Goal: Feedback & Contribution: Contribute content

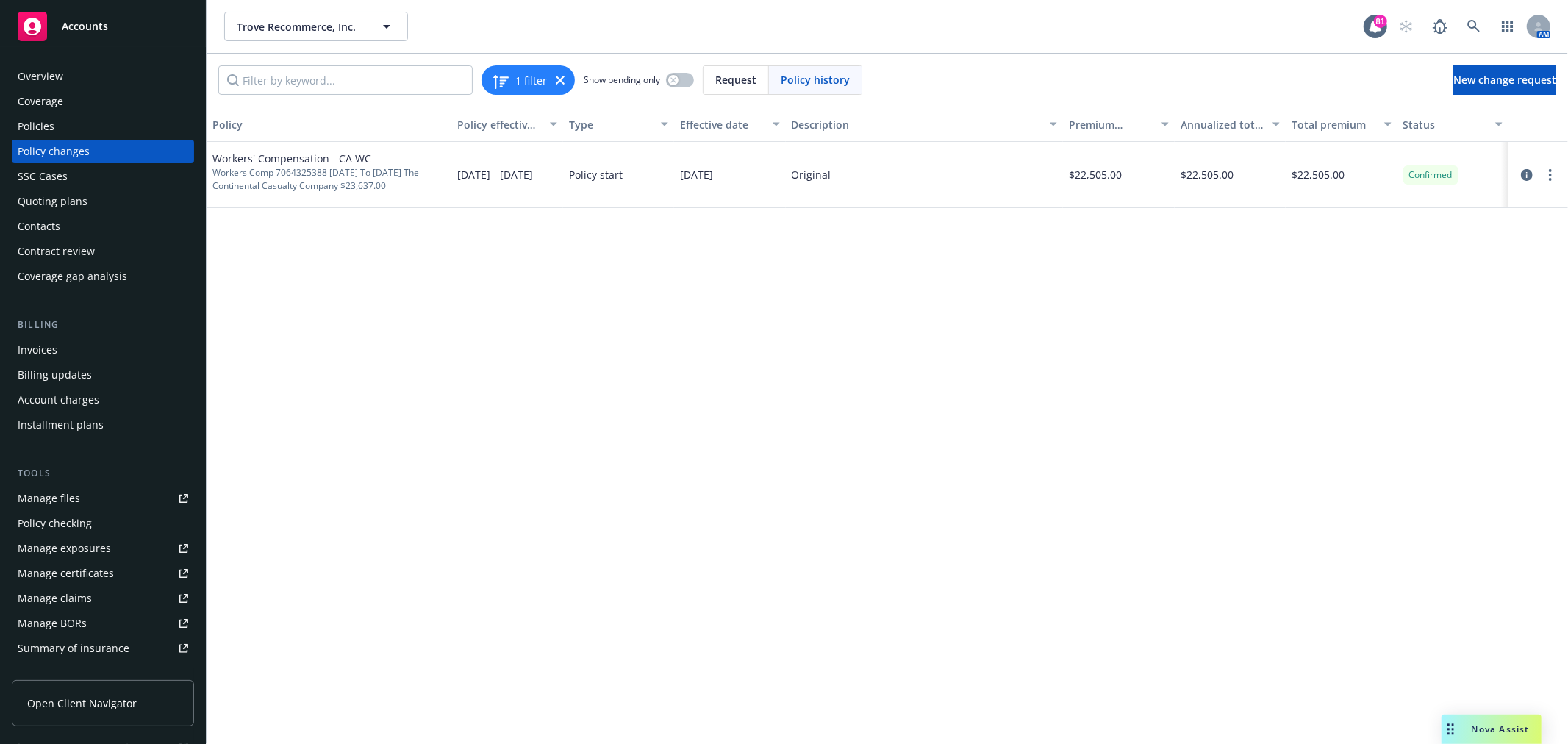
click at [60, 120] on div "Policies" at bounding box center [102, 126] width 170 height 24
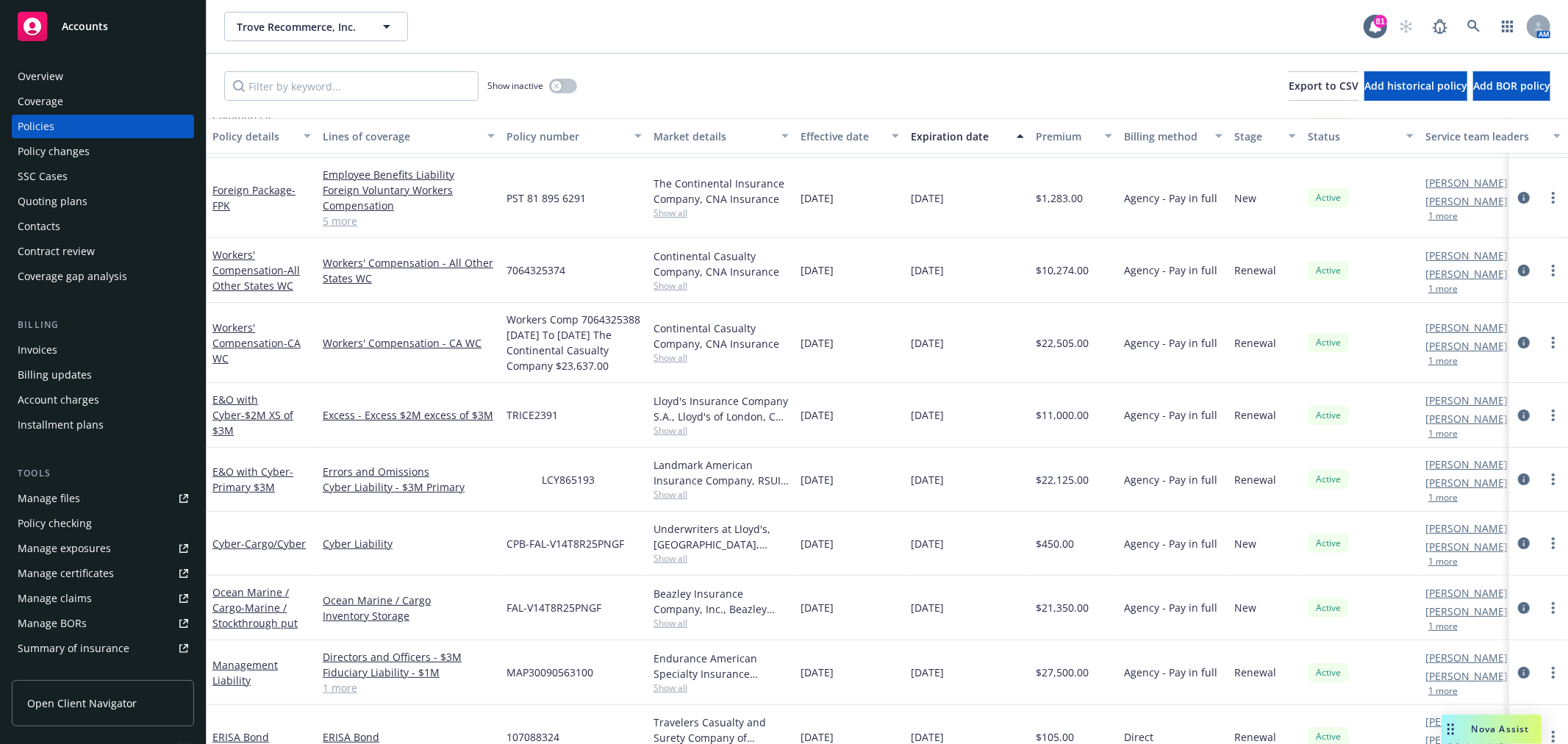
scroll to position [214, 0]
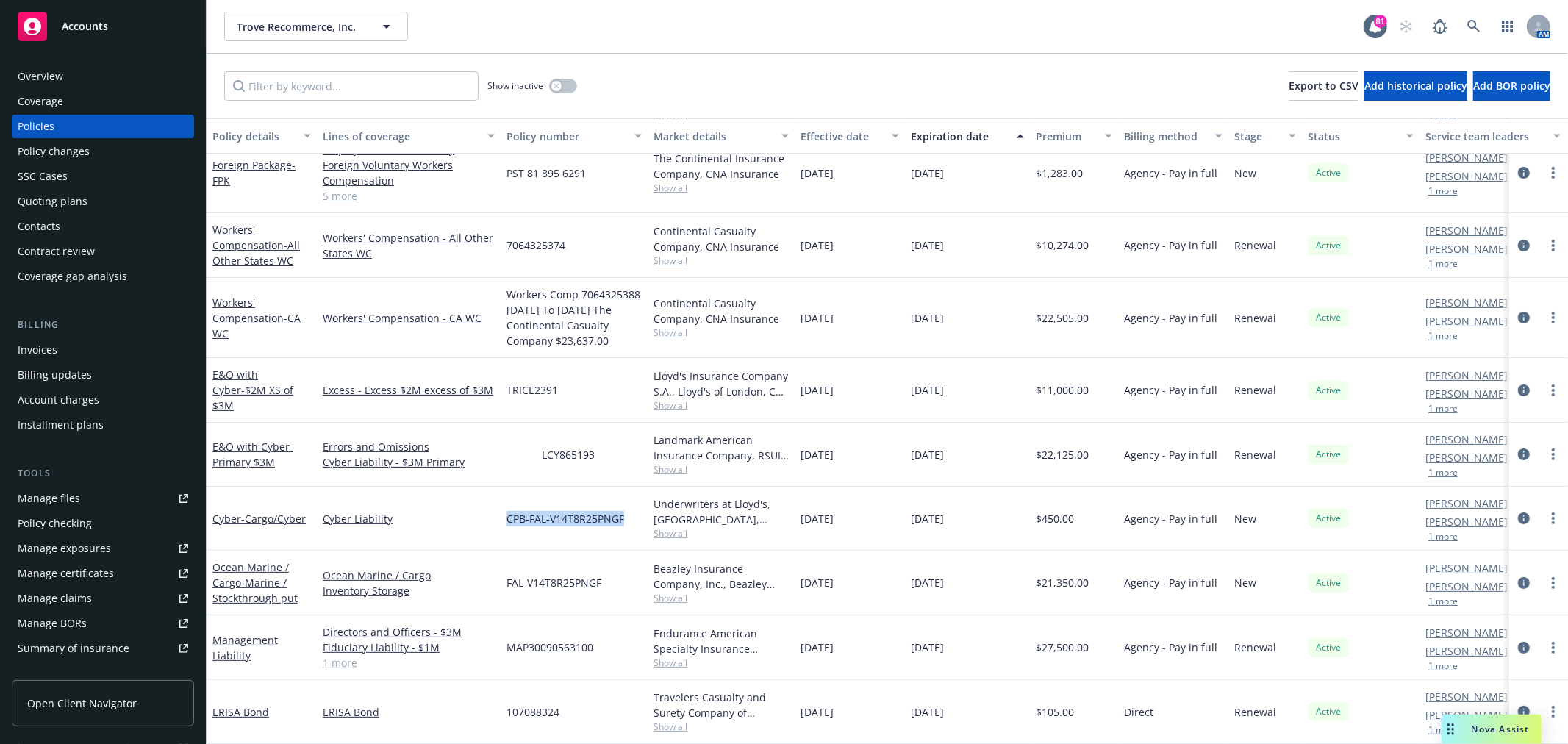
drag, startPoint x: 625, startPoint y: 502, endPoint x: 500, endPoint y: 502, distance: 125.0
click at [500, 502] on div "Cyber - Cargo/Cyber Cyber Liability CPB-FAL-V14T8R25PNGF Underwriters at Lloyd'…" at bounding box center [916, 519] width 1419 height 64
copy div "CPB-FAL-V14T8R25PNGF"
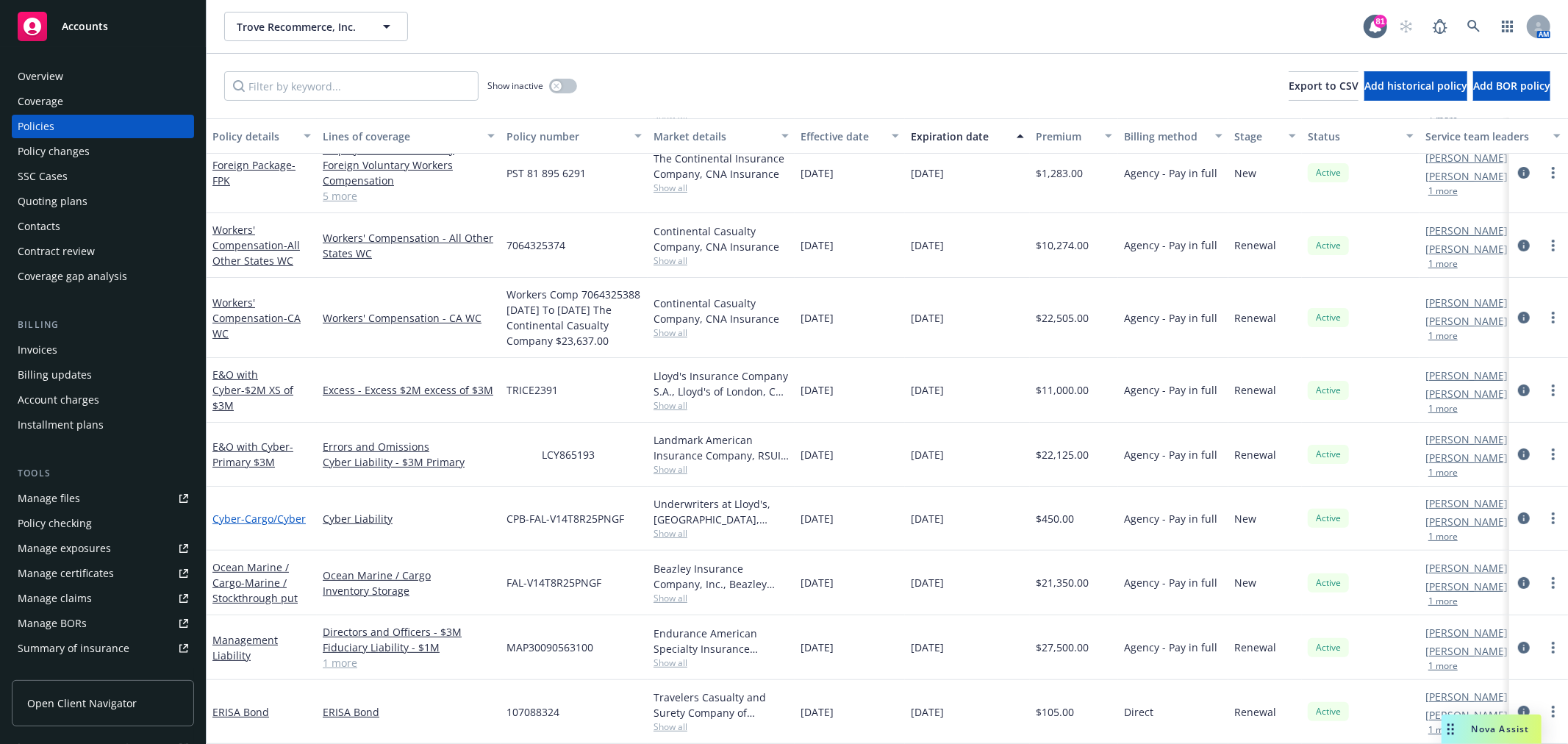
click at [233, 512] on link "Cyber - Cargo/Cyber" at bounding box center [259, 519] width 93 height 14
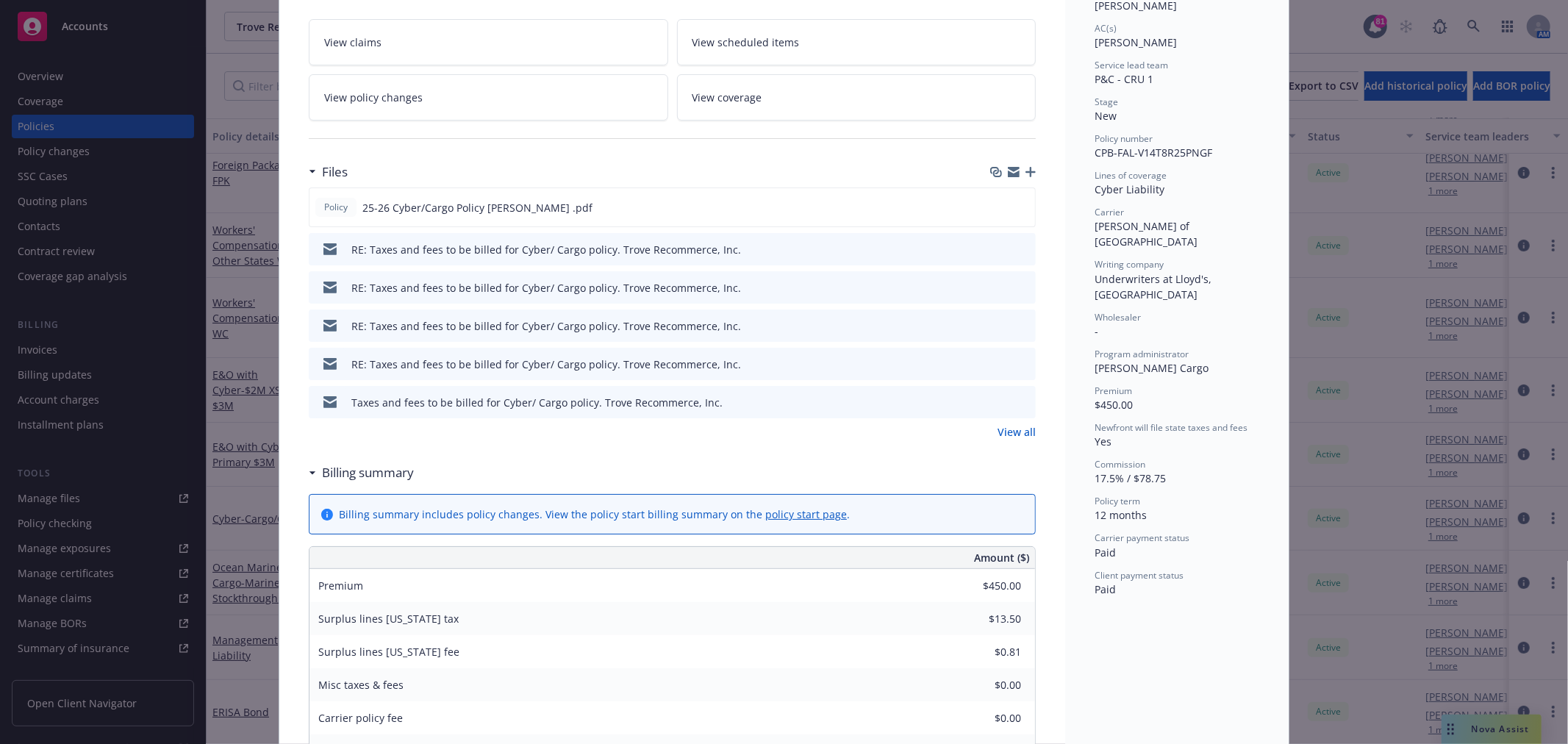
scroll to position [245, 0]
click at [1003, 427] on link "View all" at bounding box center [1016, 434] width 38 height 16
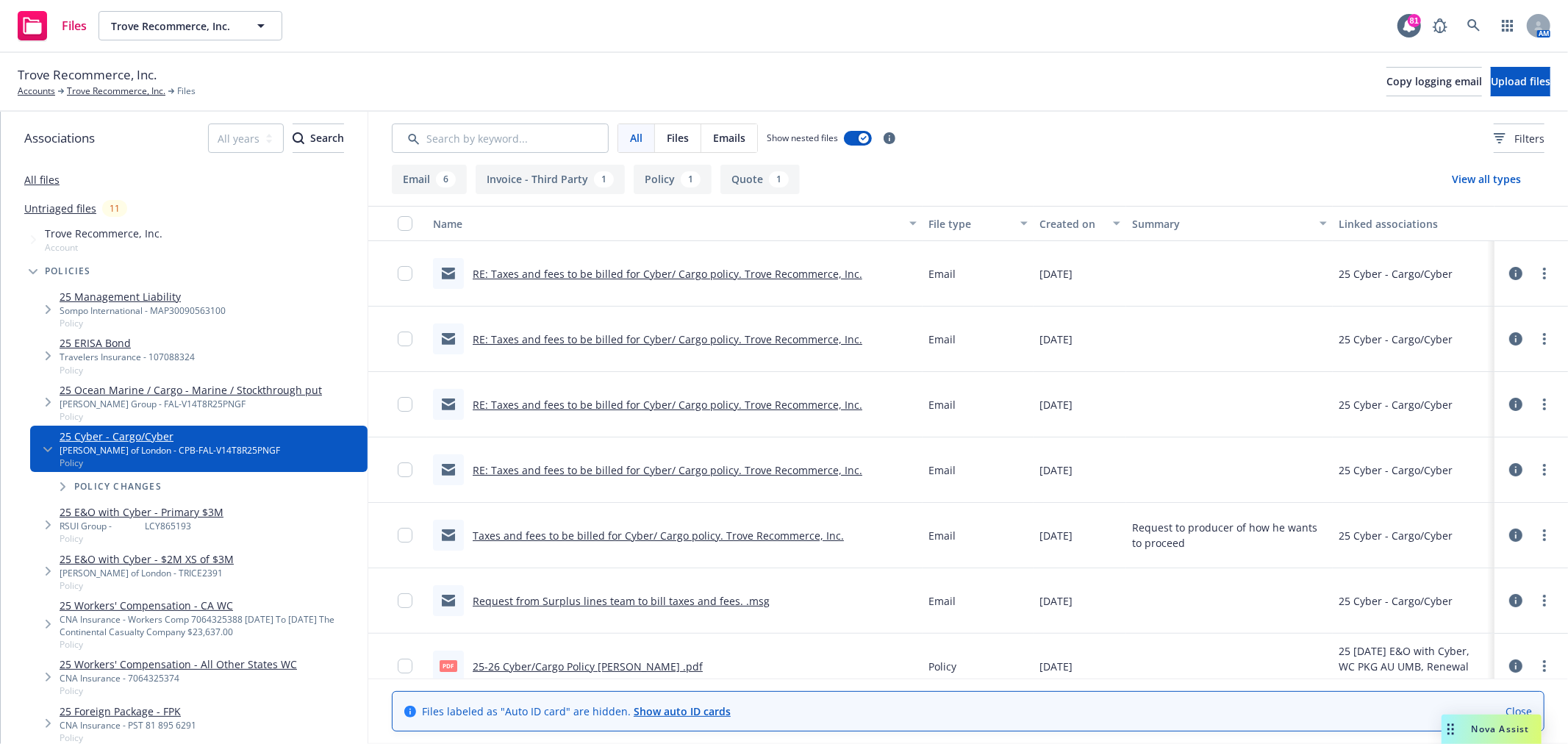
click at [678, 538] on link "Taxes and fees to be billed for Cyber/ Cargo policy. Trove Recommerce, Inc." at bounding box center [658, 536] width 371 height 14
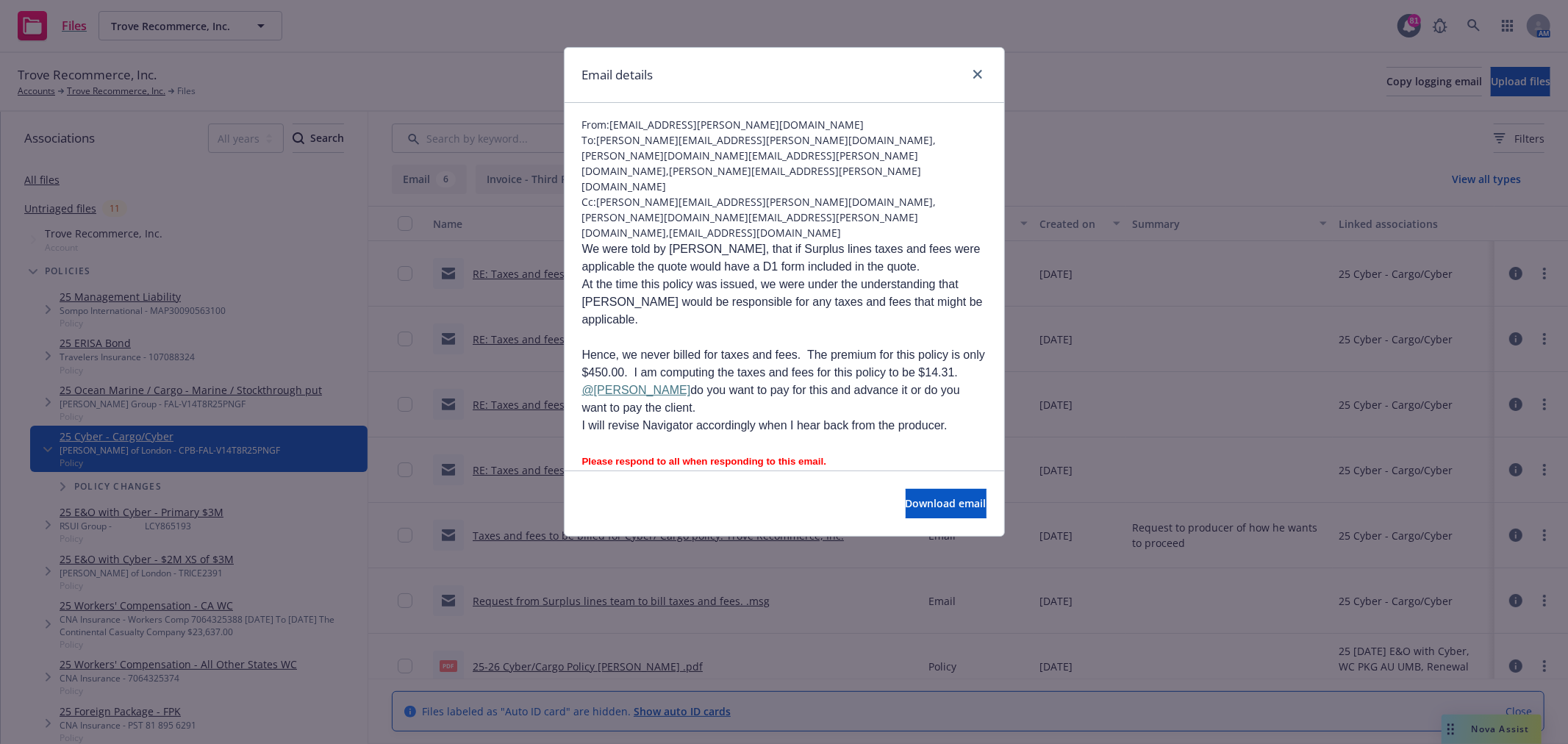
scroll to position [82, 0]
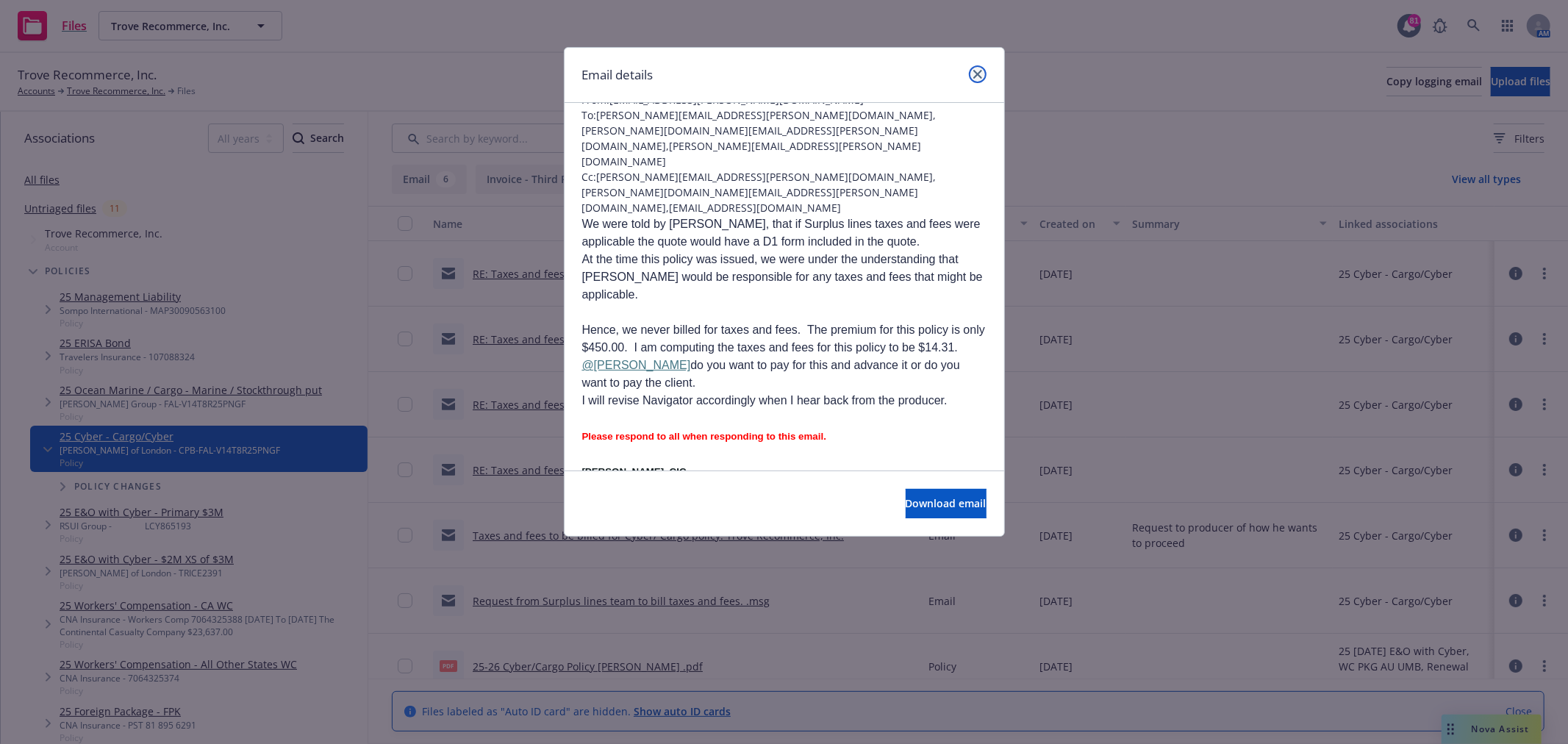
click at [978, 74] on icon "close" at bounding box center [978, 74] width 9 height 9
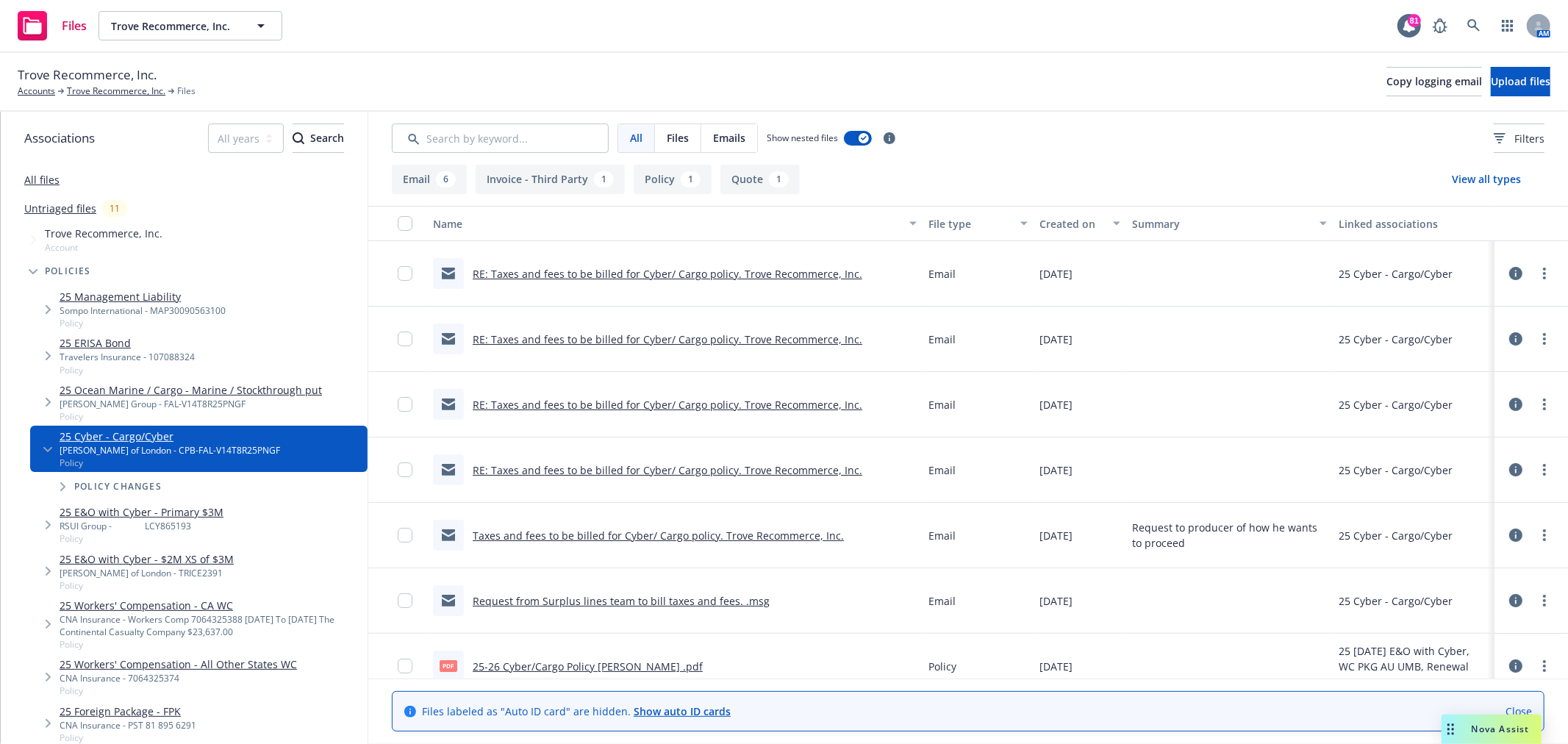
click at [656, 465] on link "RE: Taxes and fees to be billed for Cyber/ Cargo policy. Trove Recommerce, Inc." at bounding box center [667, 471] width 389 height 14
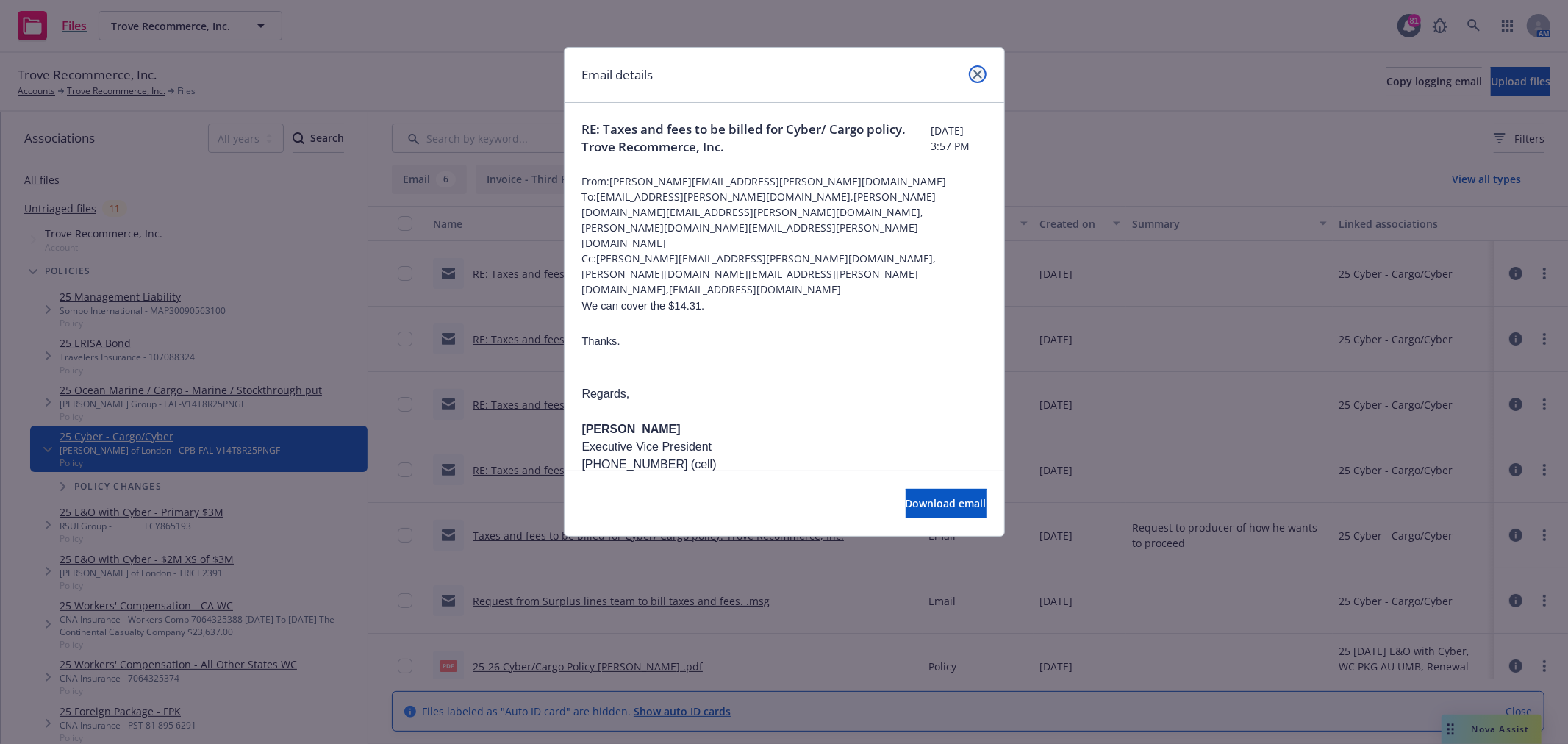
click at [979, 72] on icon "close" at bounding box center [978, 74] width 9 height 9
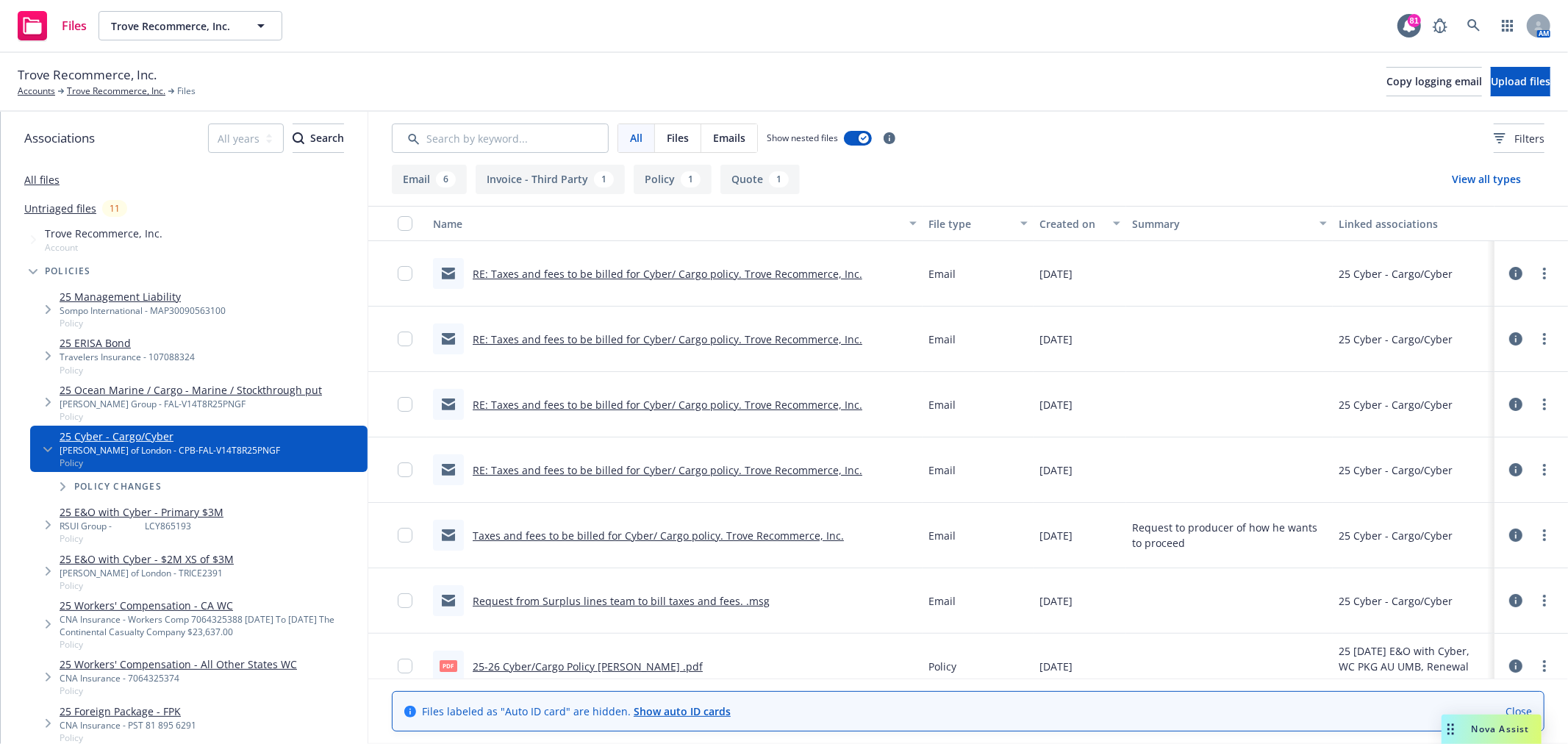
click at [570, 344] on link "RE: Taxes and fees to be billed for Cyber/ Cargo policy. Trove Recommerce, Inc." at bounding box center [667, 339] width 389 height 14
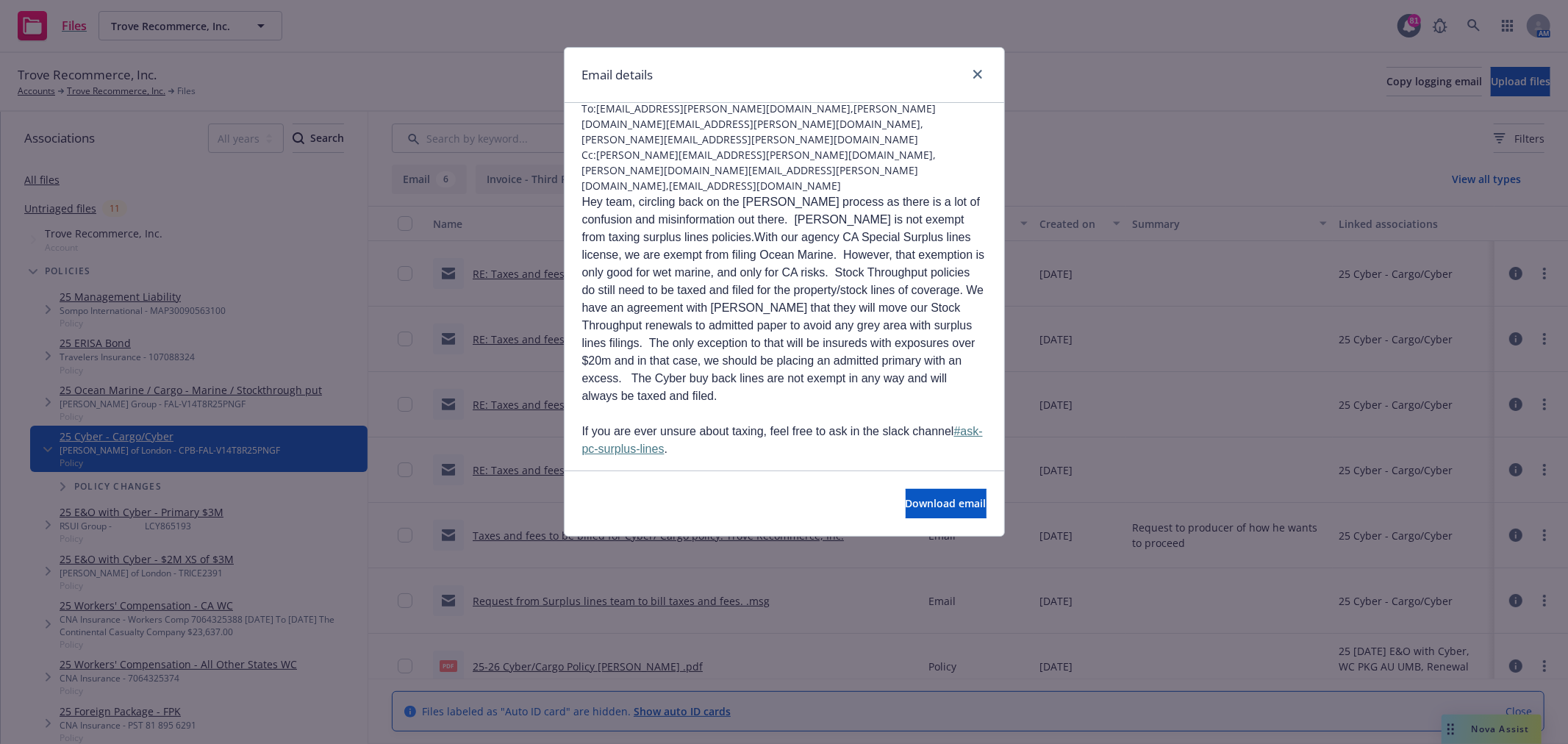
scroll to position [0, 0]
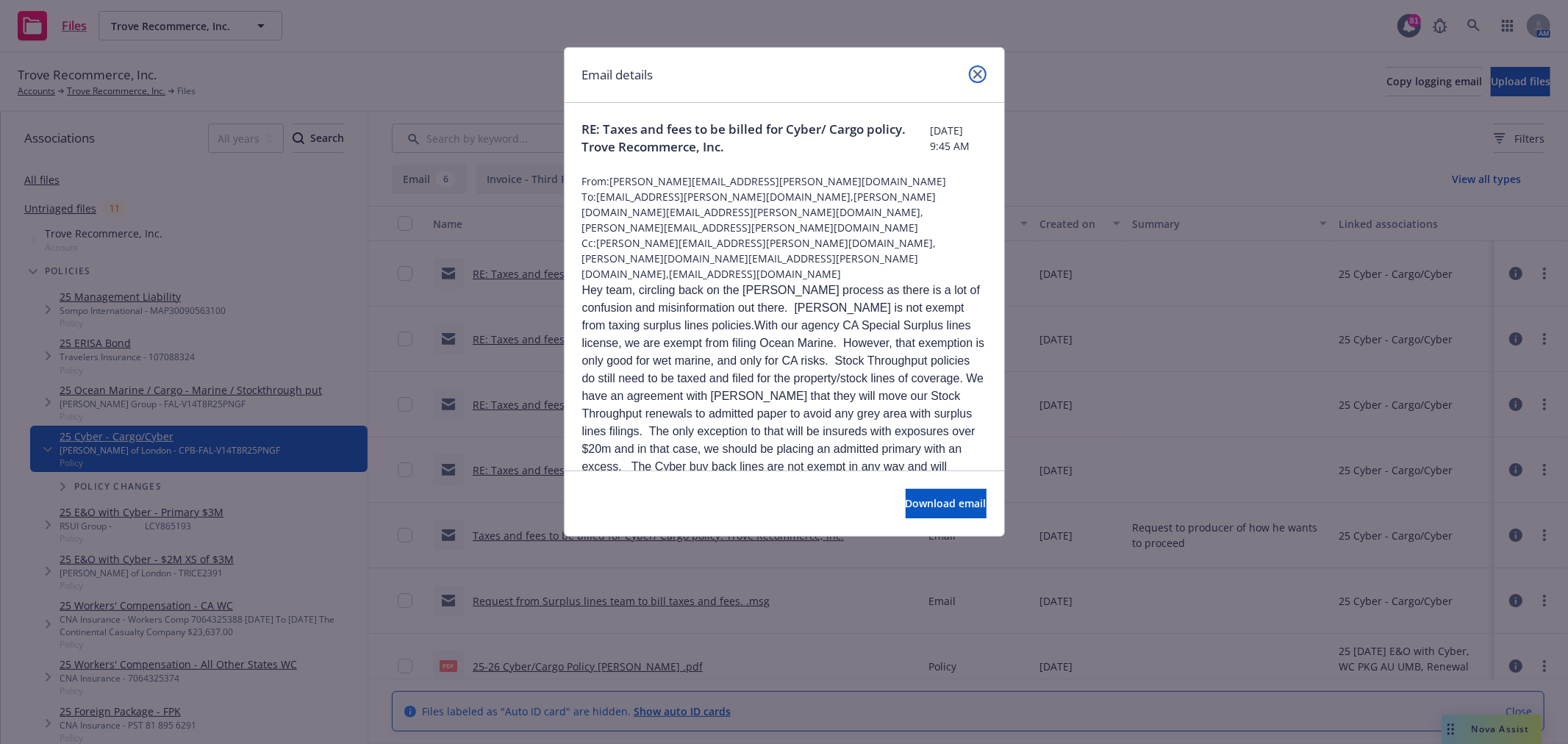
click at [975, 70] on icon "close" at bounding box center [978, 74] width 9 height 9
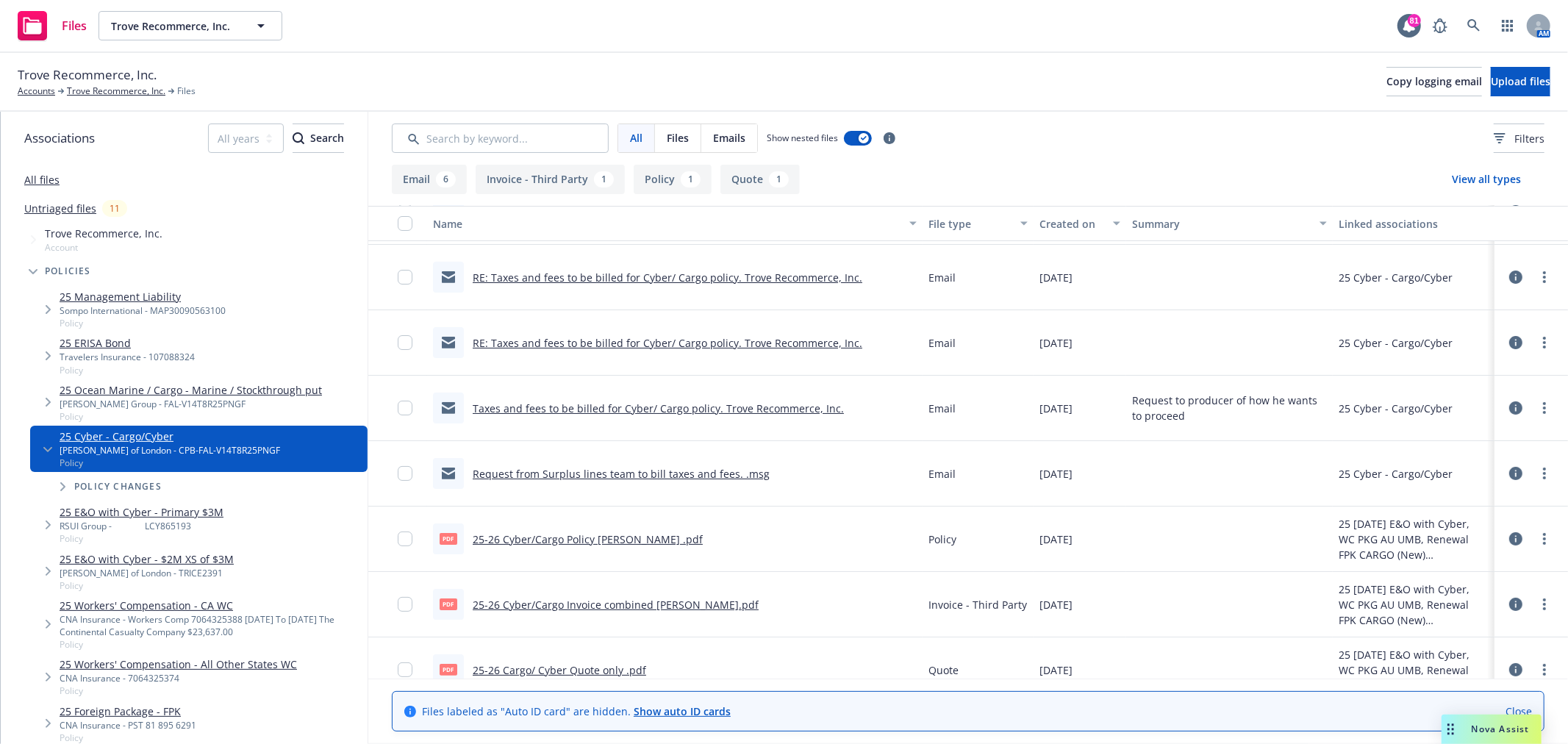
scroll to position [151, 0]
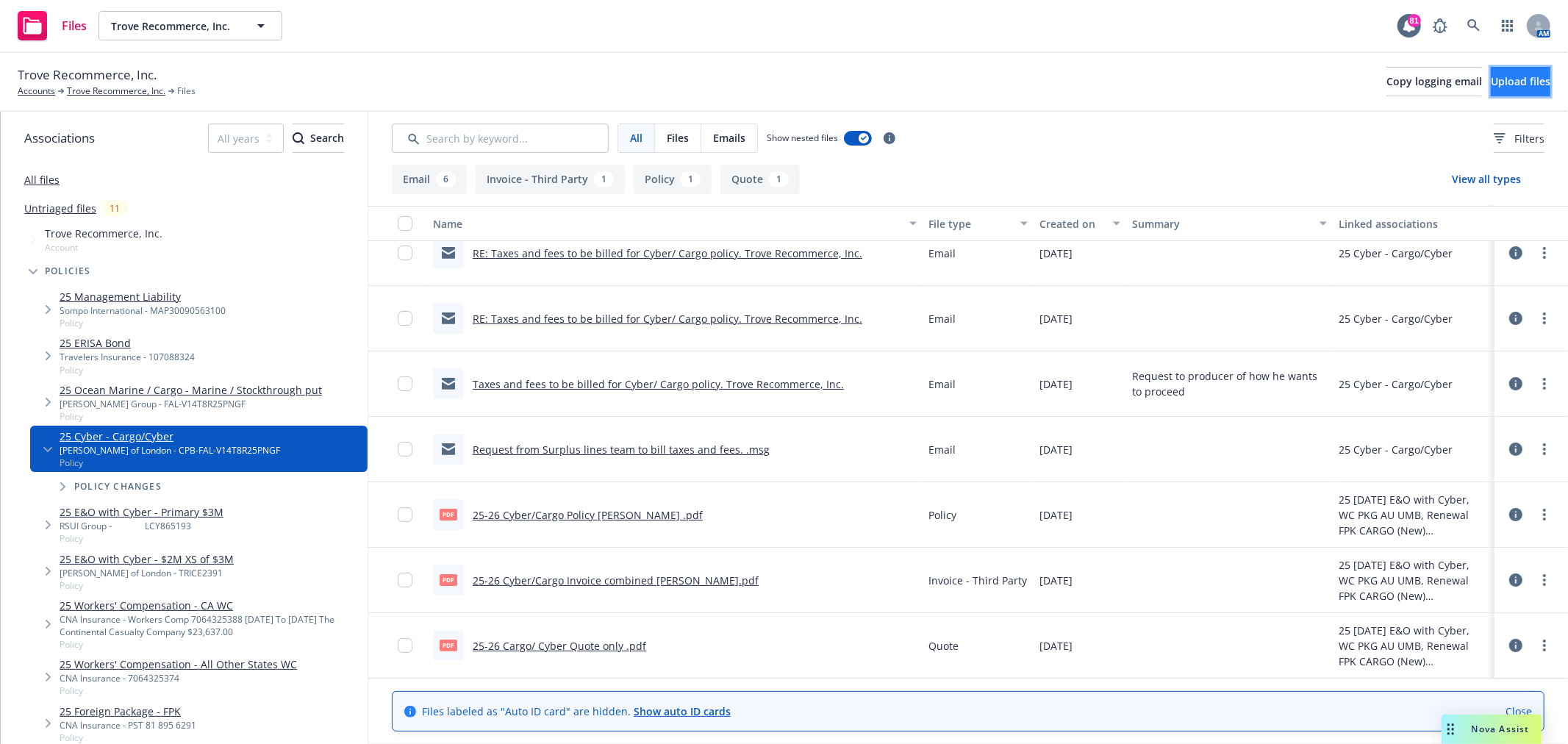
click at [1491, 85] on span "Upload files" at bounding box center [1521, 82] width 60 height 14
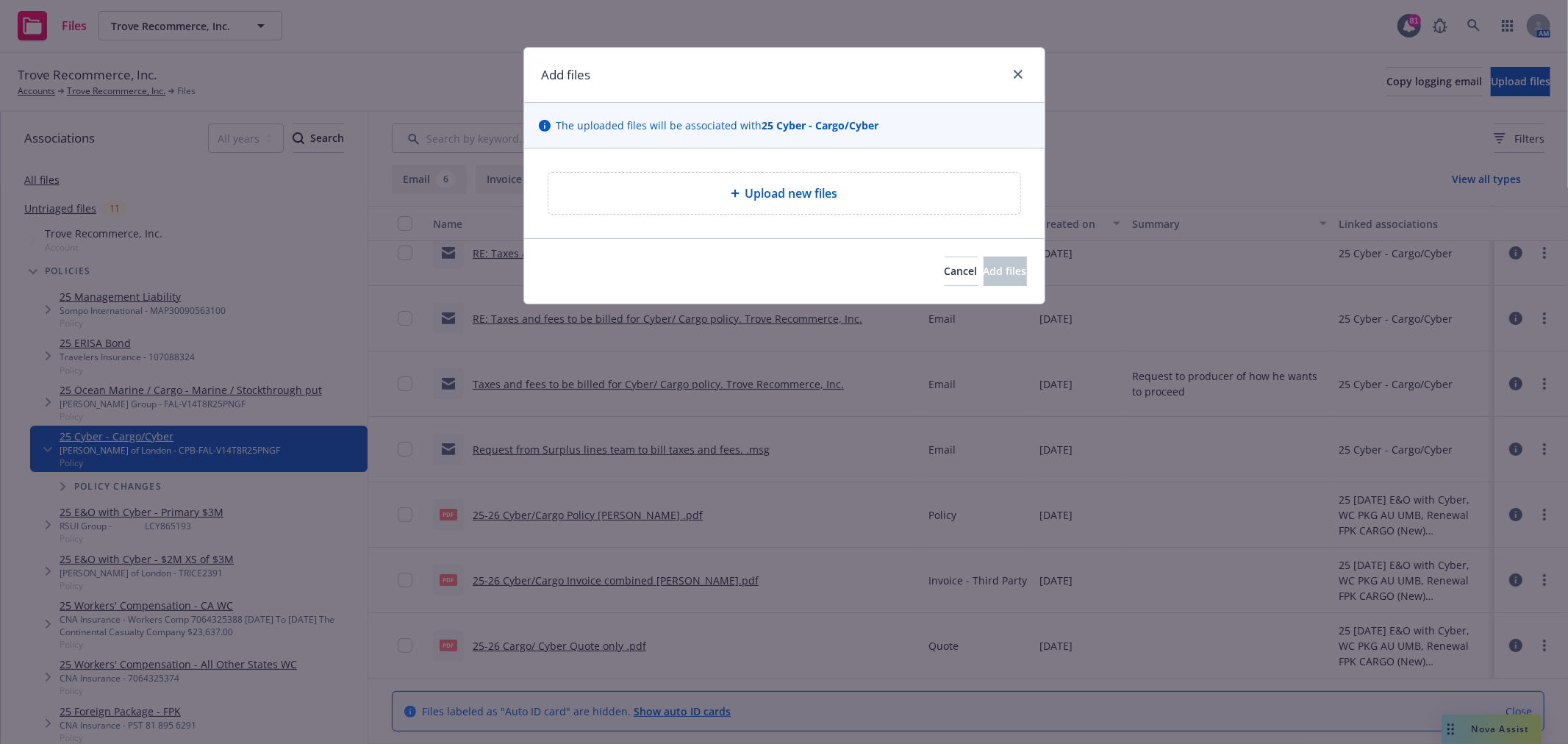
click at [807, 200] on span "Upload new files" at bounding box center [791, 193] width 93 height 17
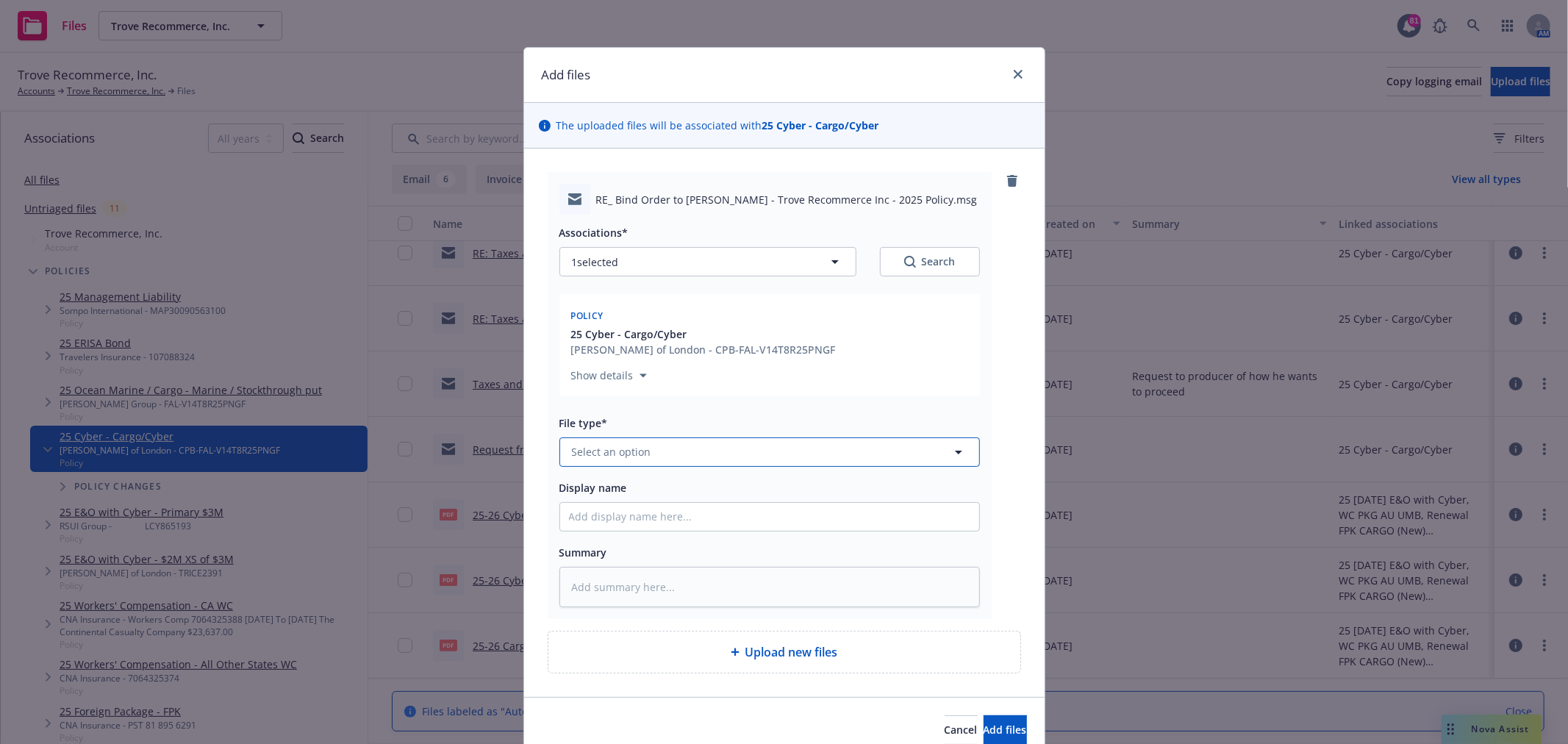
click at [709, 458] on button "Select an option" at bounding box center [769, 452] width 421 height 29
type input "email"
click at [692, 418] on div "Email" at bounding box center [769, 411] width 401 height 21
click at [656, 519] on input "Display name" at bounding box center [769, 517] width 419 height 28
type textarea "x"
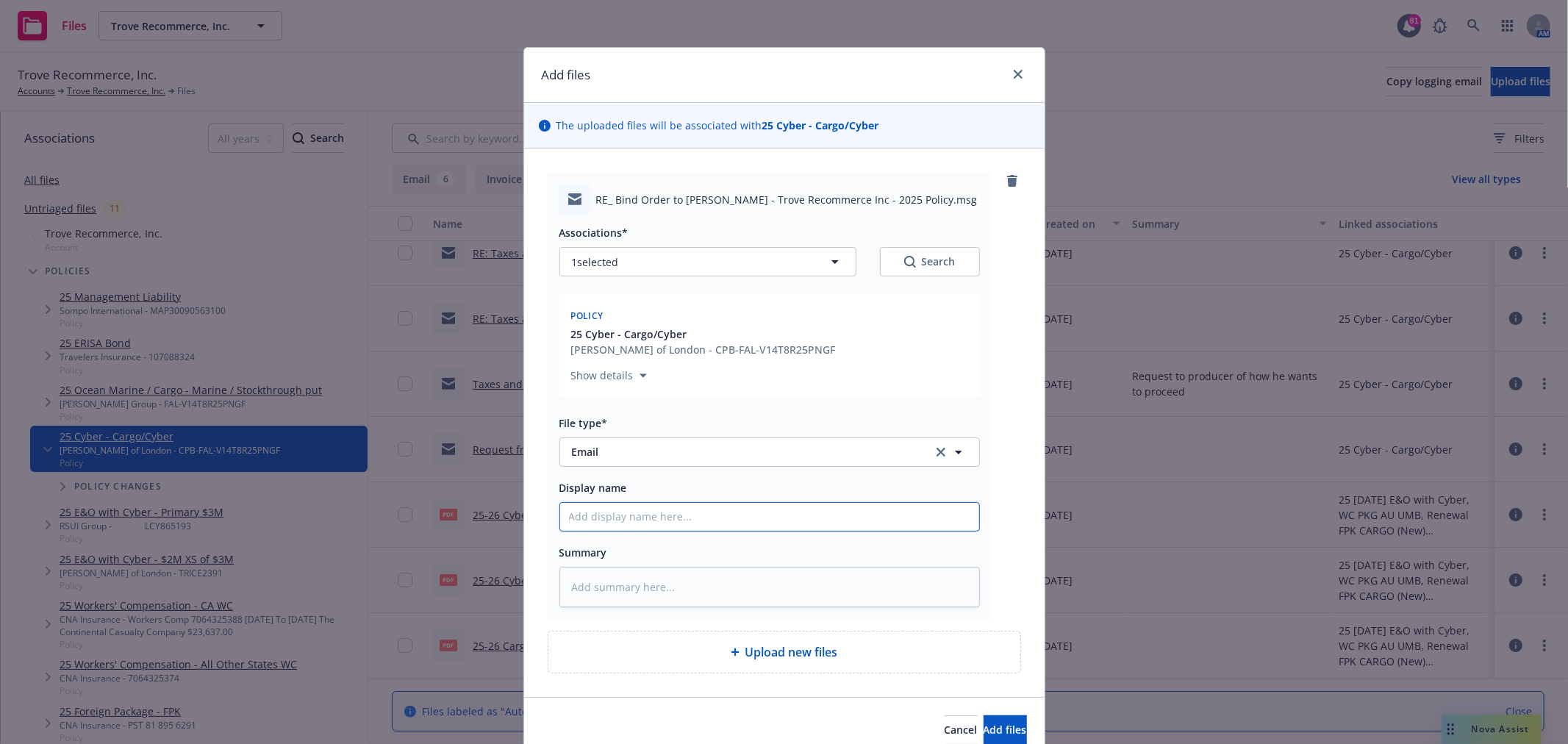
type input "F"
type textarea "x"
type input "Fr"
type textarea "x"
type input "Fro"
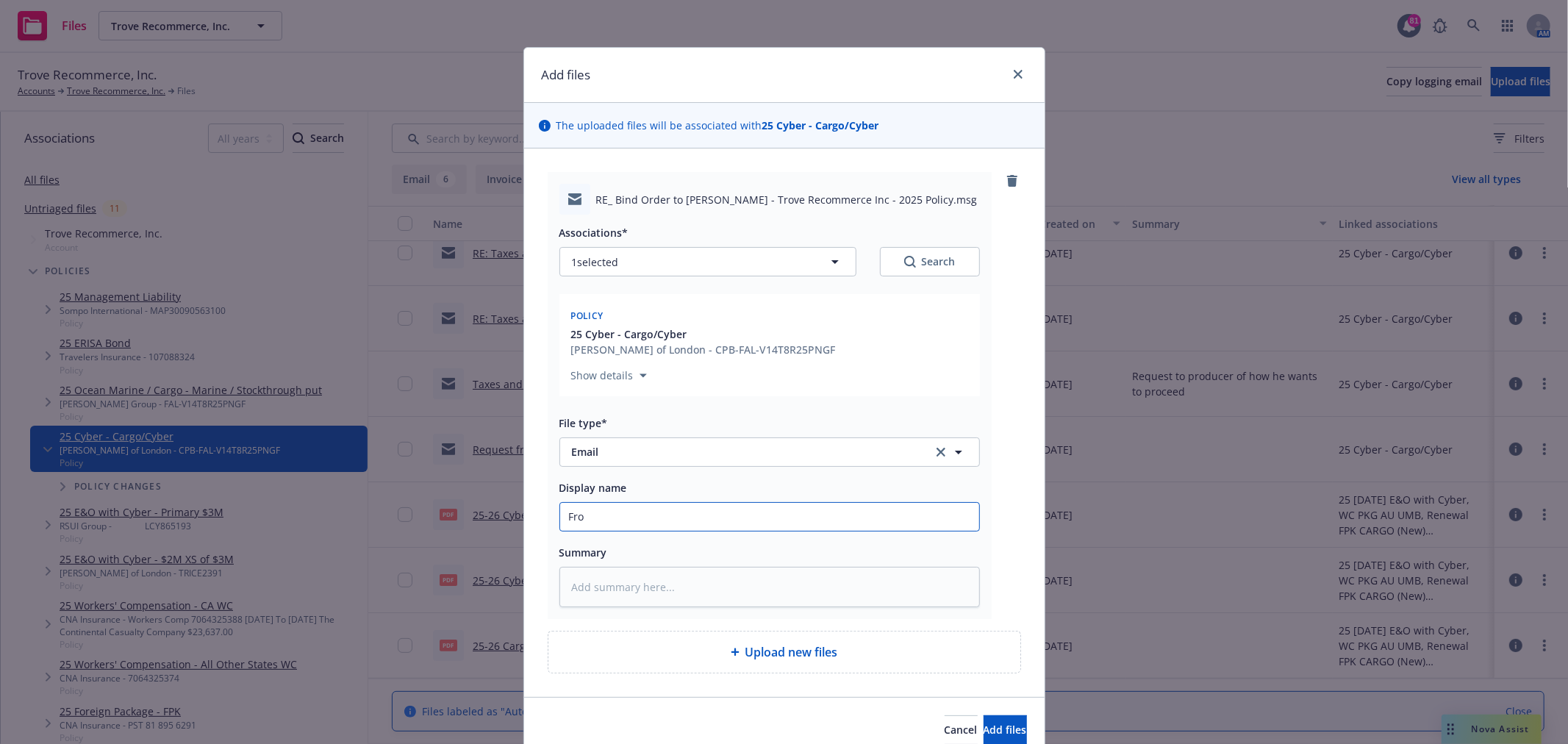
type textarea "x"
type input "From"
type textarea "x"
type input "From"
type textarea "x"
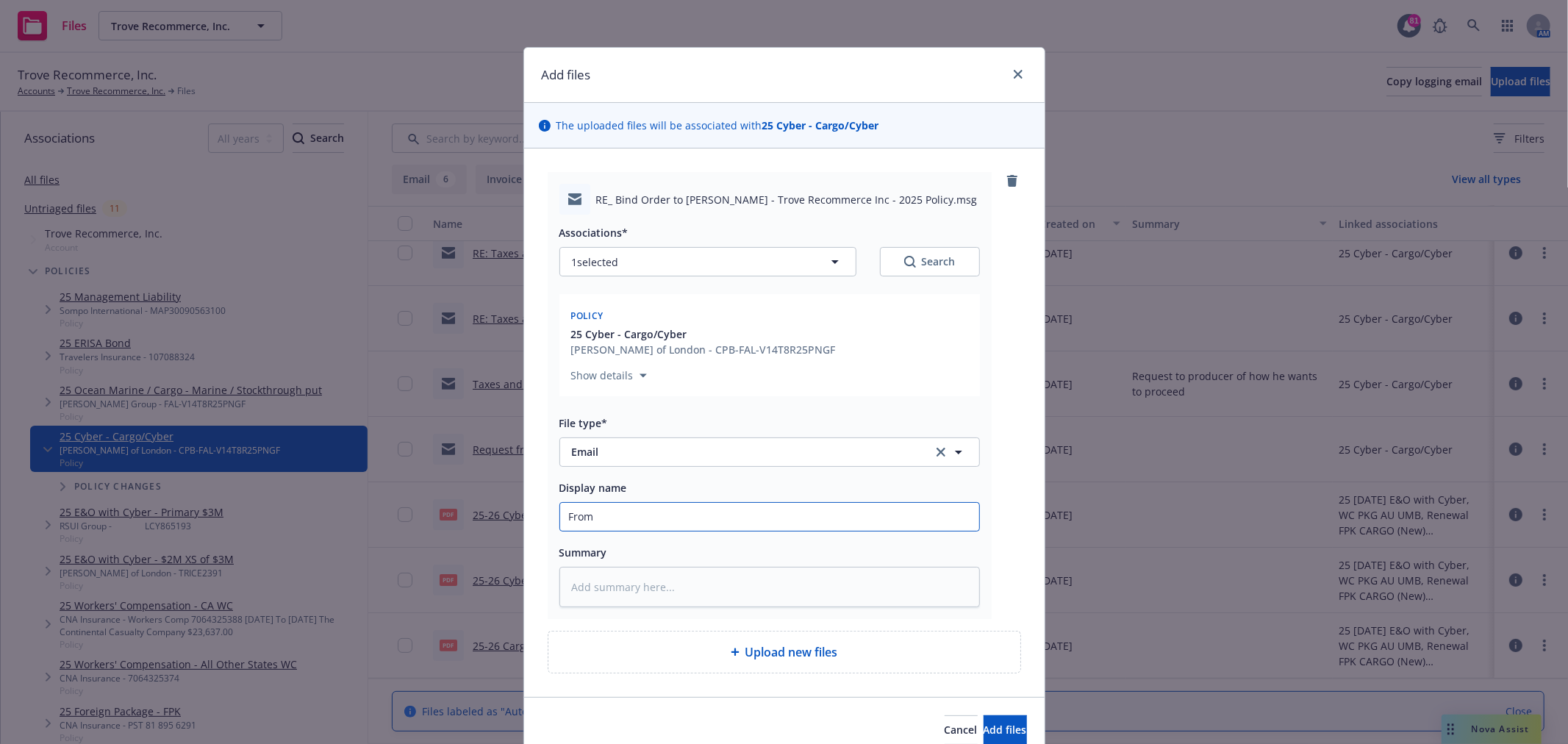
type input "From C"
type textarea "x"
type input "From Ca"
type textarea "x"
type input "From Car"
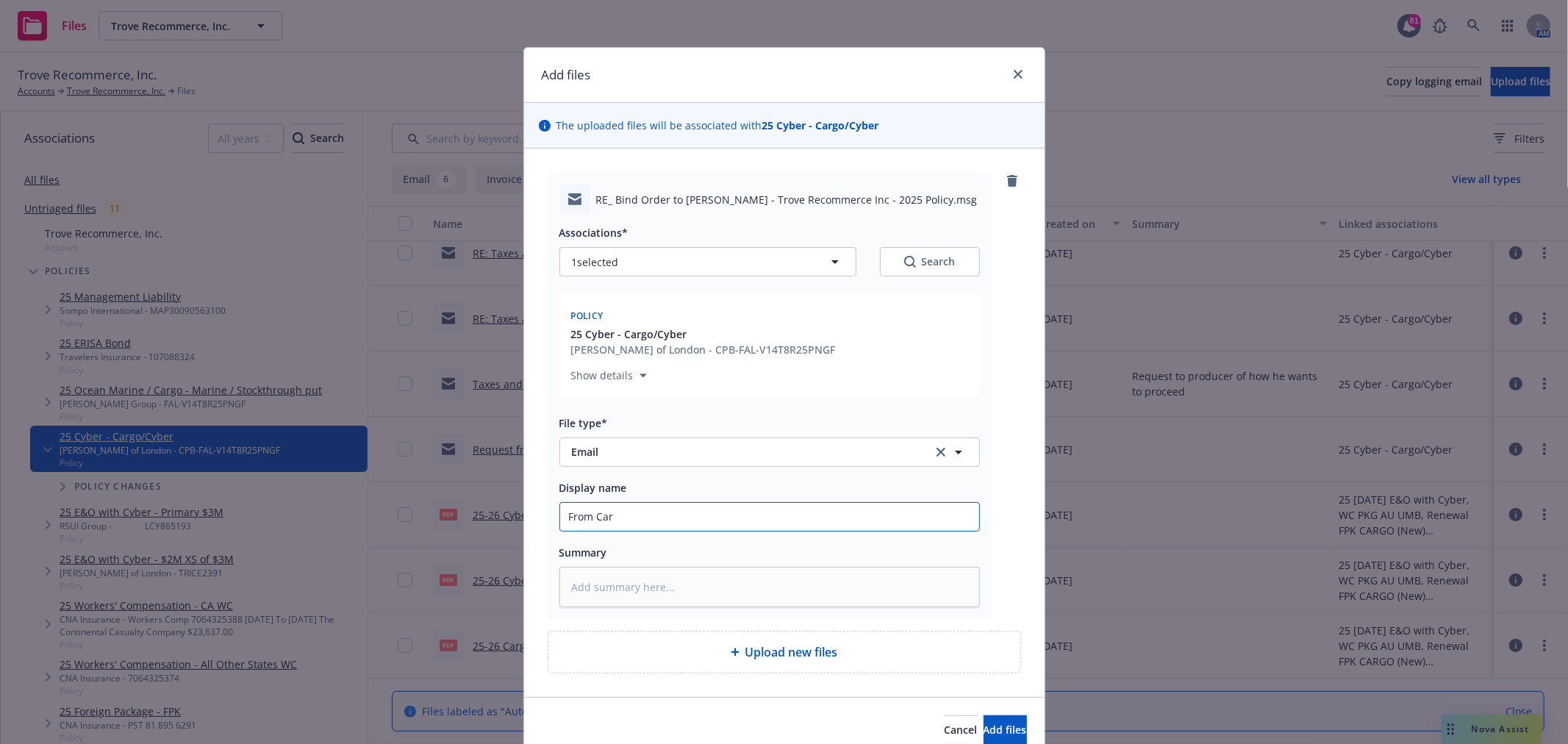
type textarea "x"
type input "From Carr"
type textarea "x"
type input "From Carri"
type textarea "x"
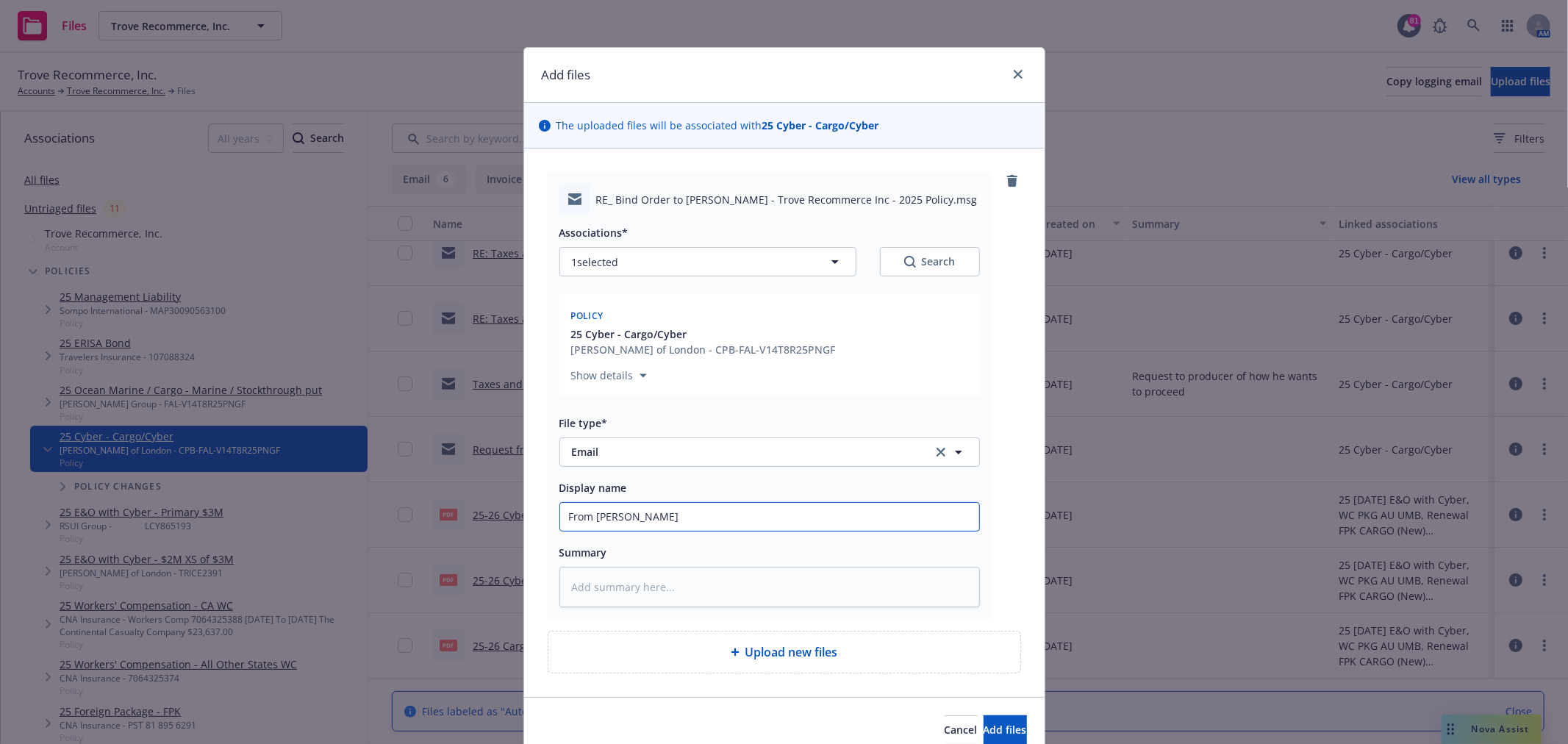
type input "From Carrier"
type textarea "x"
type input "From Carrier"
type textarea "x"
type input "From Carrier -"
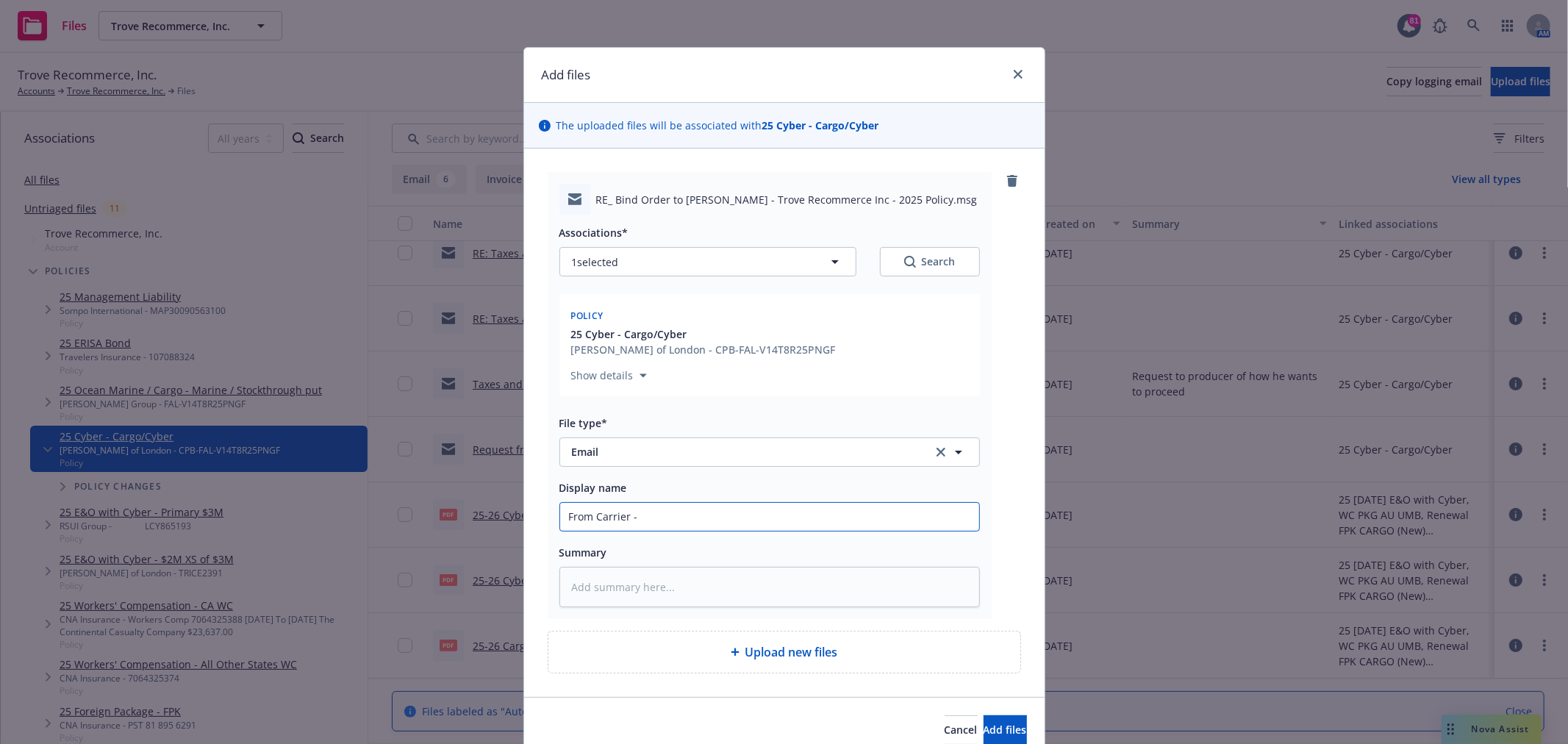
type textarea "x"
type input "From Carrier -"
type textarea "x"
type input "From Carrier - 2"
type textarea "x"
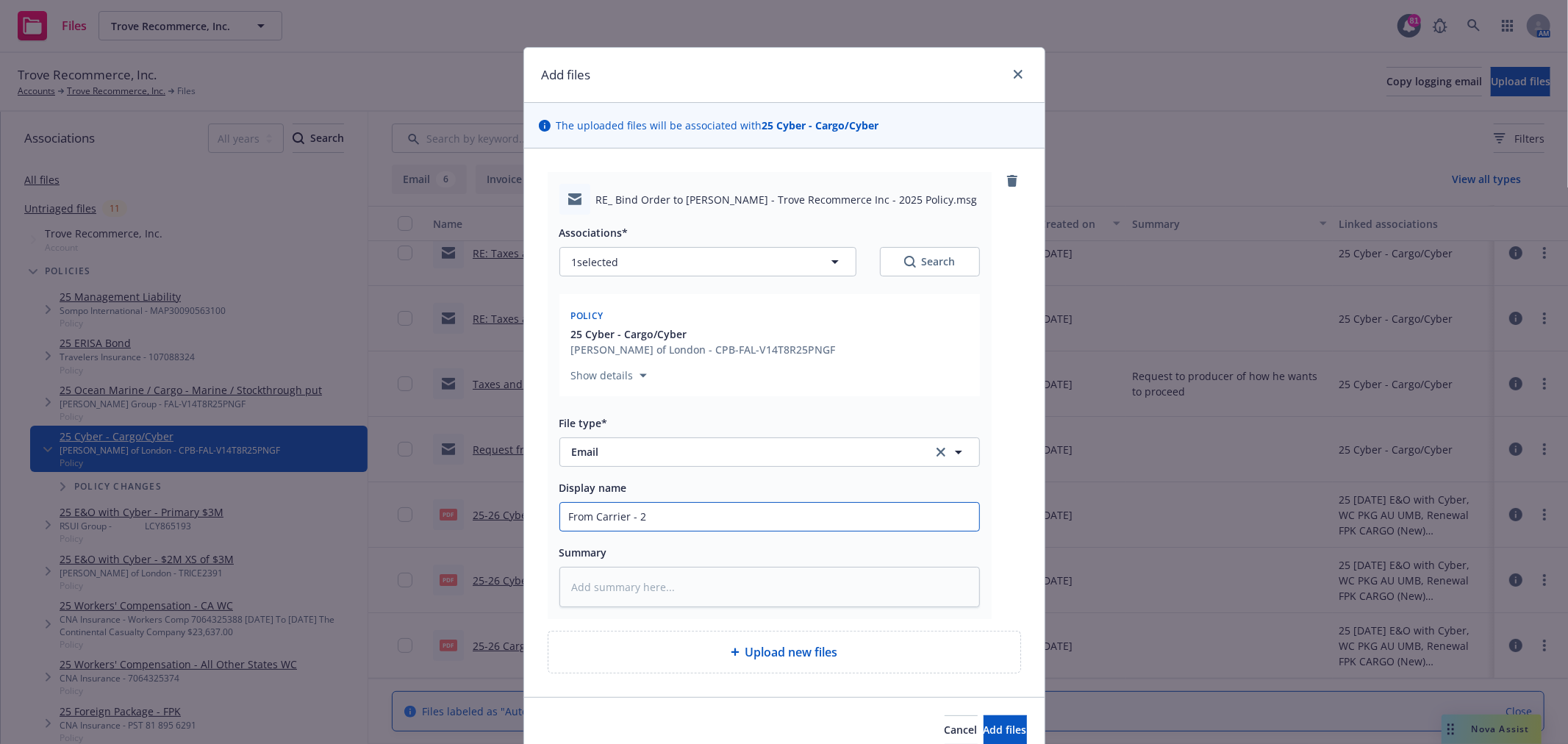
type input "From Carrier - 25"
type textarea "x"
type input "From Carrier - 25-"
type textarea "x"
type input "From Carrier - 25-2"
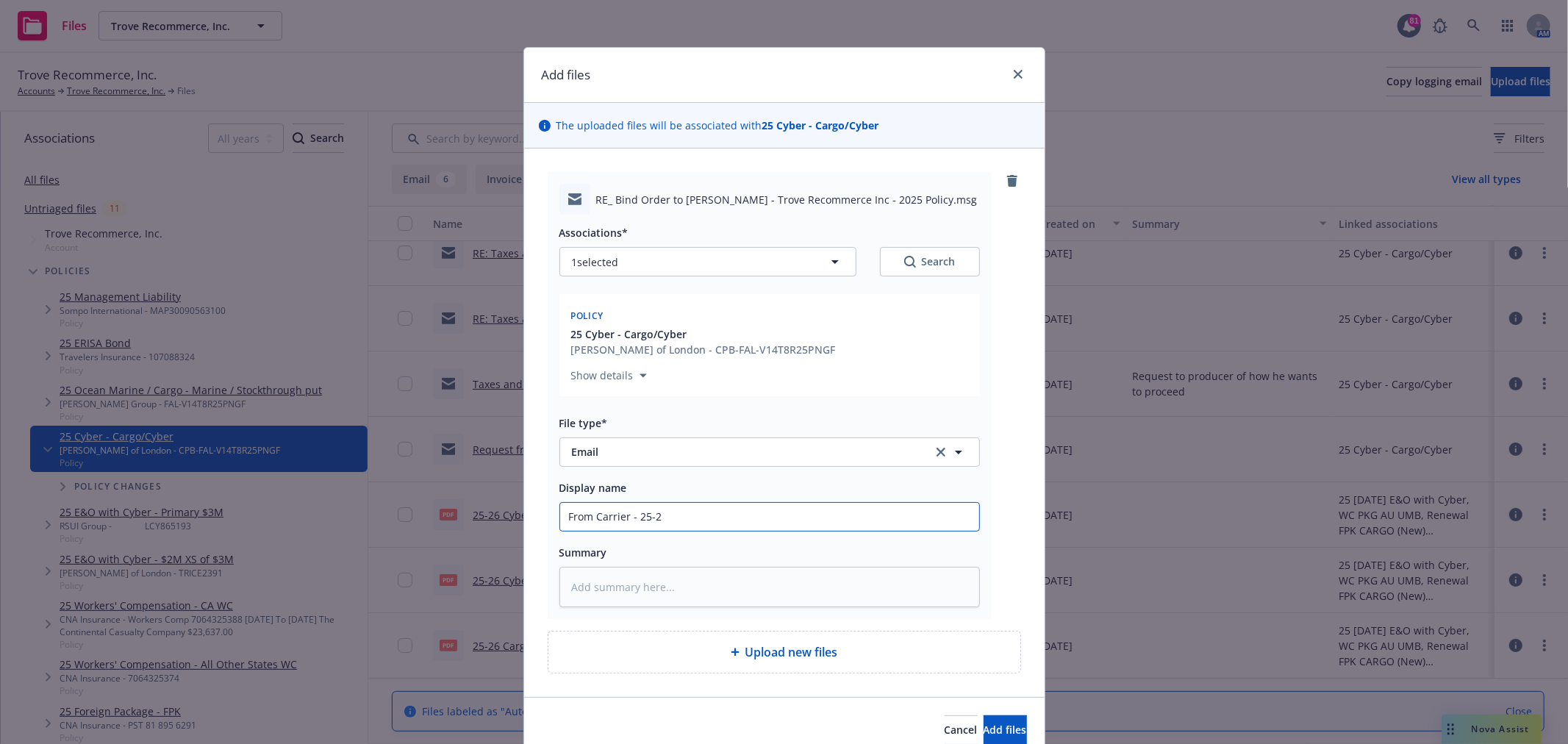
type textarea "x"
type input "From Carrier - 25-26"
type textarea "x"
type input "From Carrier - 25-26"
type textarea "x"
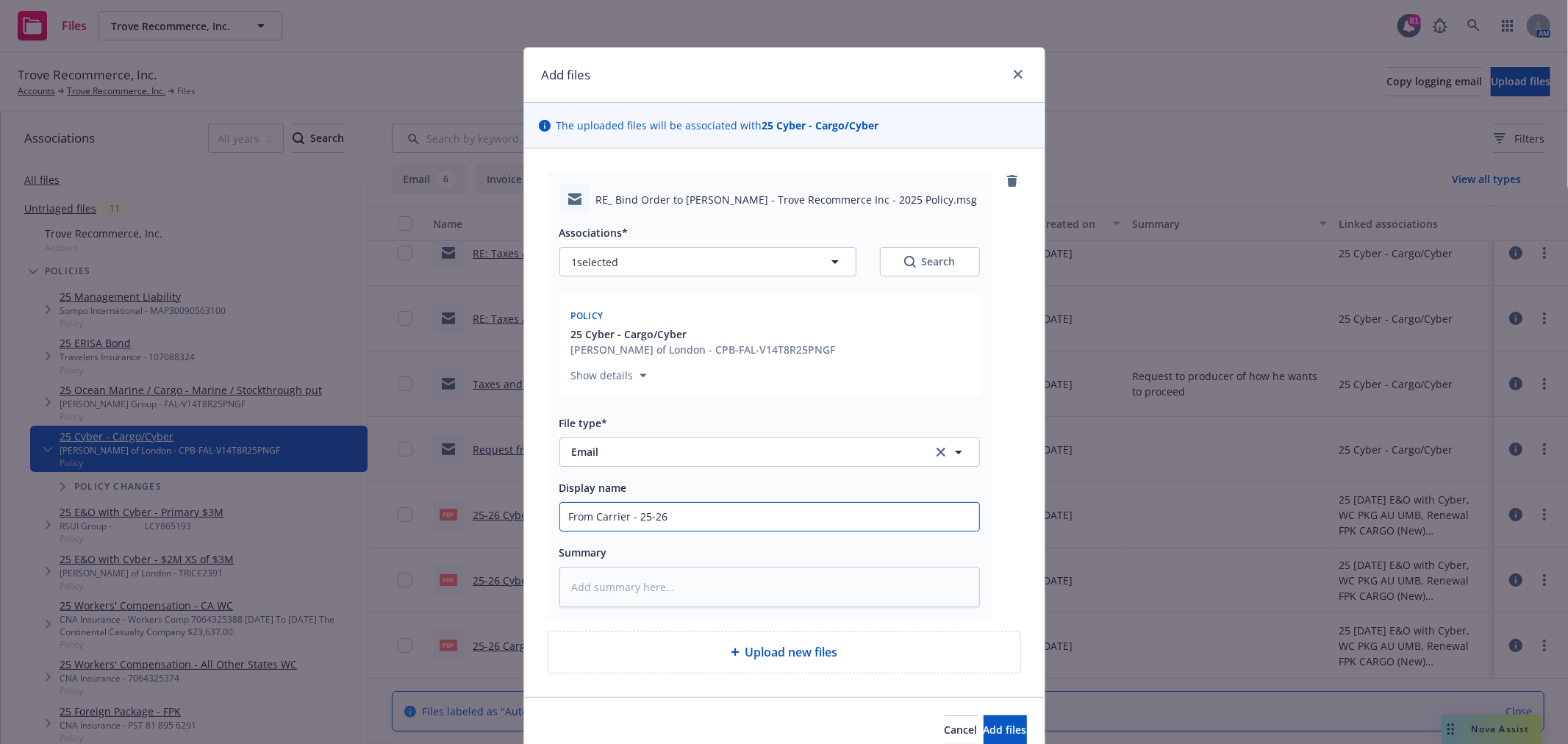
type input "From Carrier - 25-26 P"
type textarea "x"
type input "From Carrier - 25-26 Po"
type textarea "x"
type input "From Carrier - 25-26 Pol"
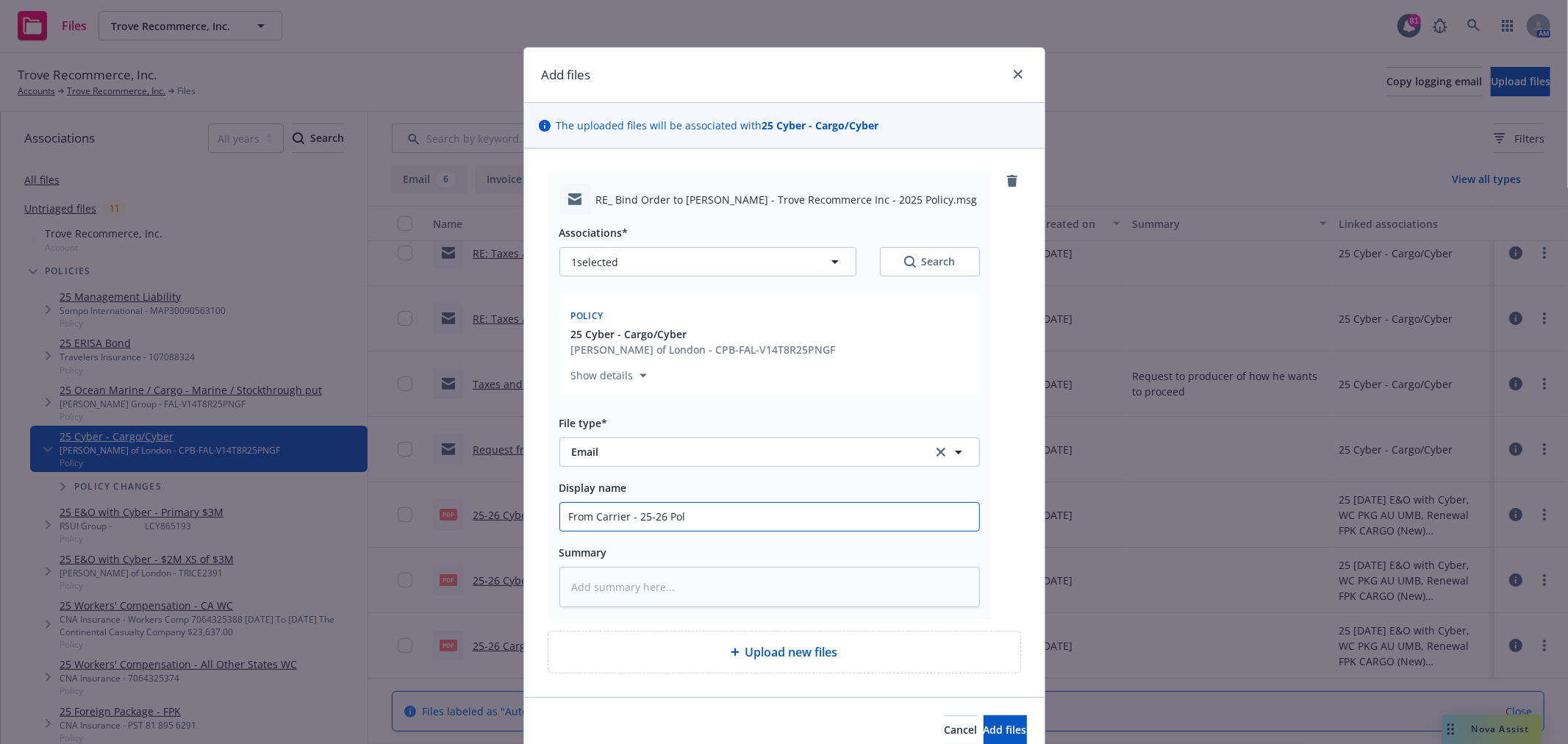
type textarea "x"
type input "From Carrier - 25-26 Polic"
type textarea "x"
type input "From Carrier - 25-26 Policy"
type textarea "x"
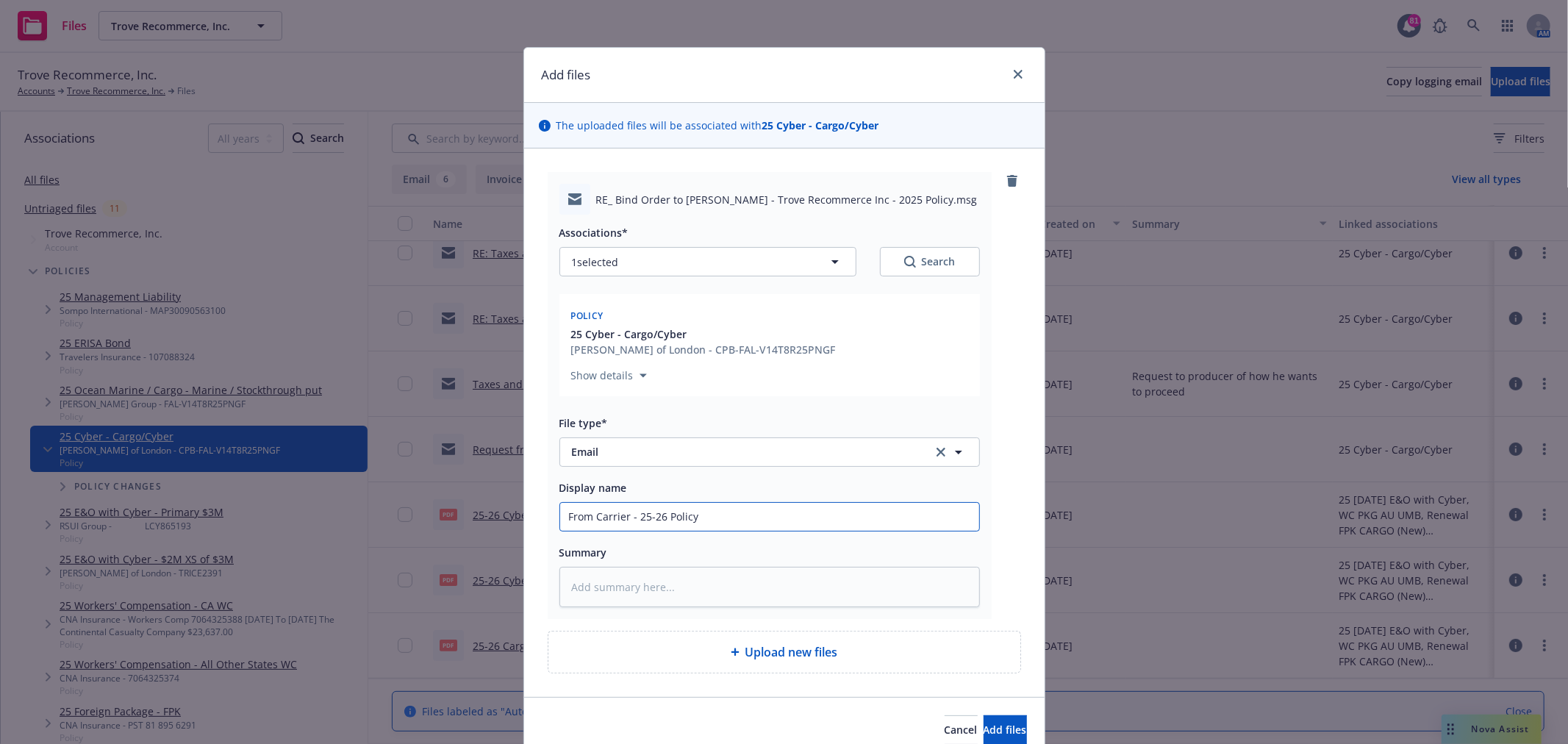
type input "From Carrier - 25-26 CPolicy"
type textarea "x"
type input "From Carrier - 25-26 CyPolicy"
type textarea "x"
type input "From Carrier - 25-26 CybPolicy"
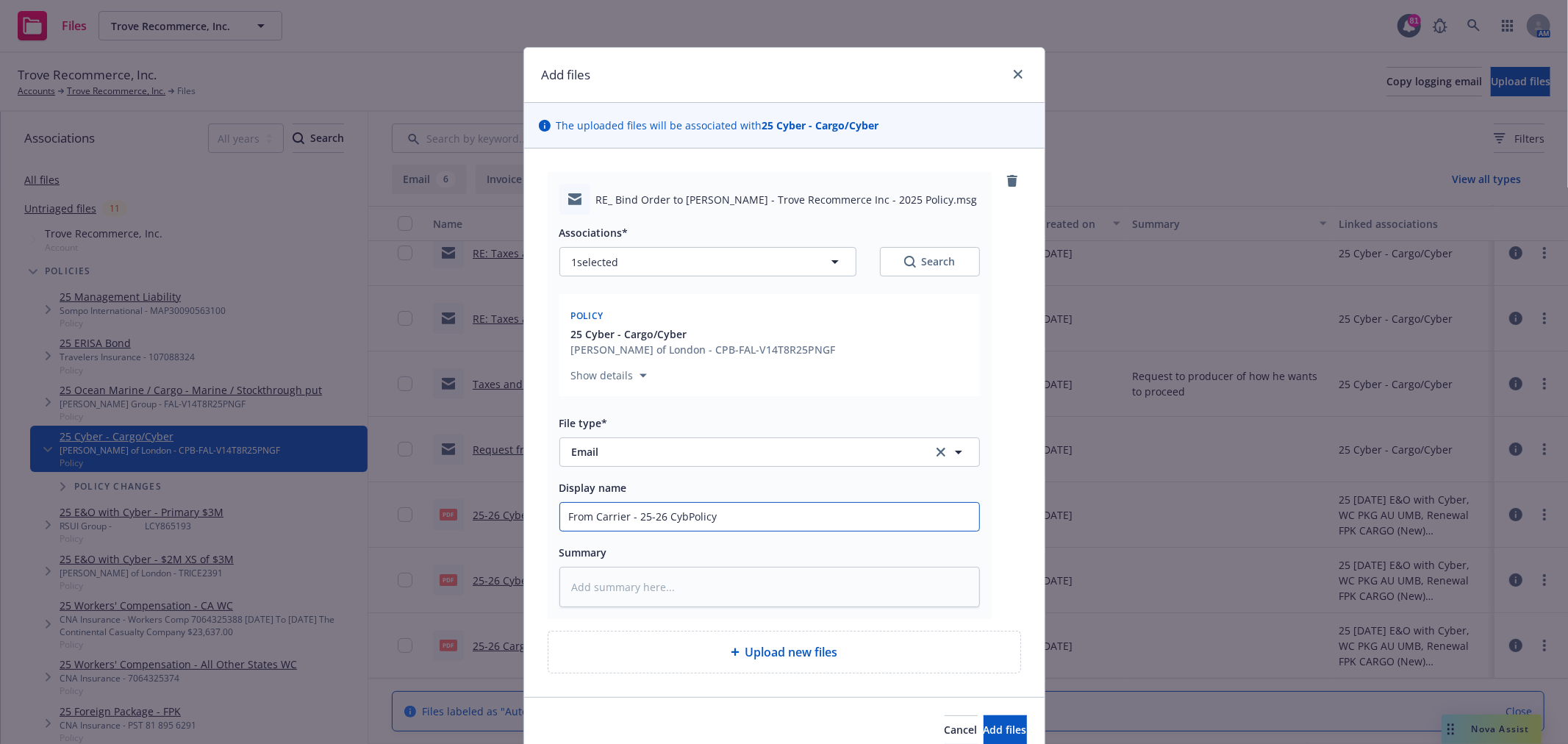
type textarea "x"
type input "From Carrier - 25-26 CybePolicy"
type textarea "x"
type input "From Carrier - 25-26 CyberPolicy"
type textarea "x"
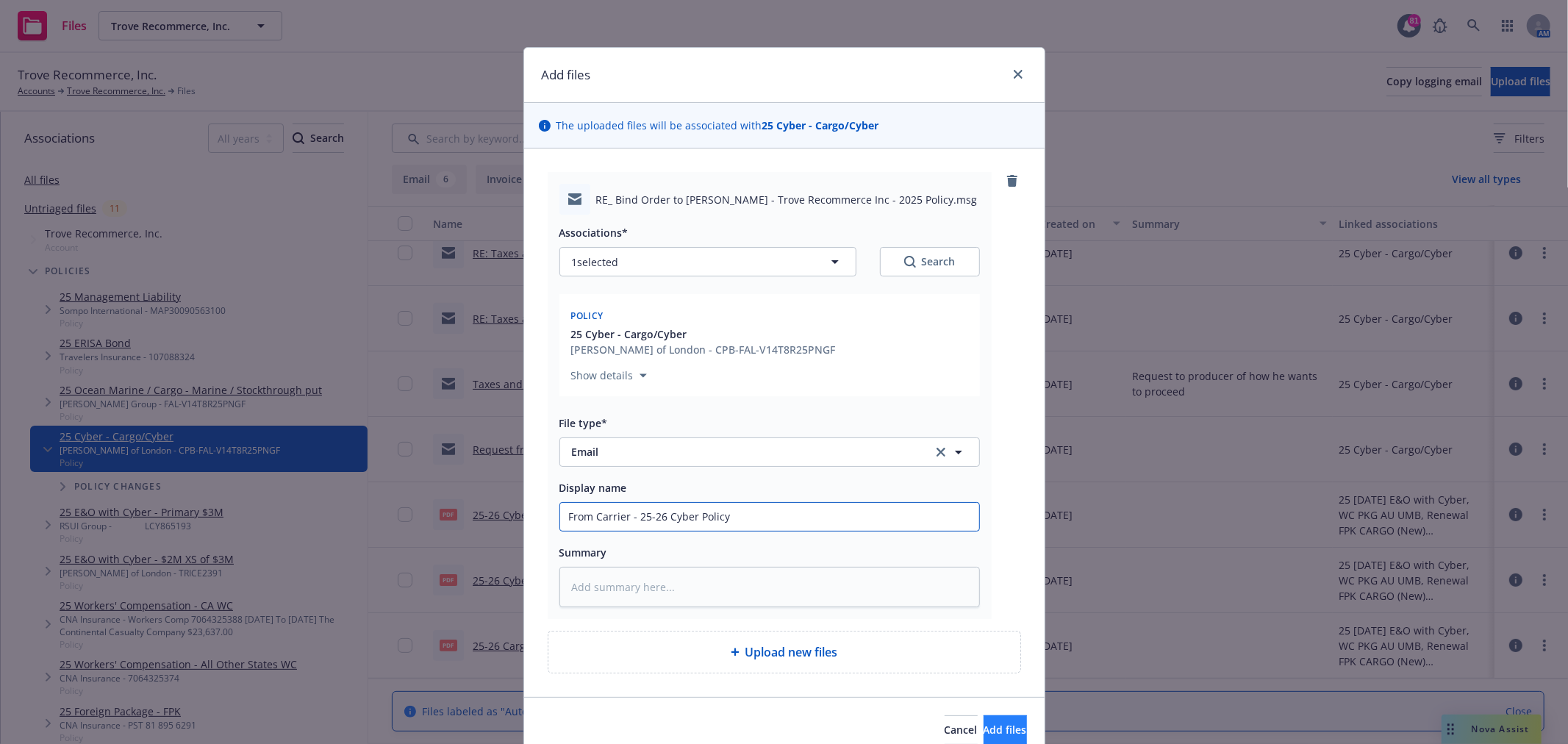
type input "From Carrier - 25-26 Cyber Policy"
click at [1009, 735] on button "Add files" at bounding box center [1005, 730] width 43 height 29
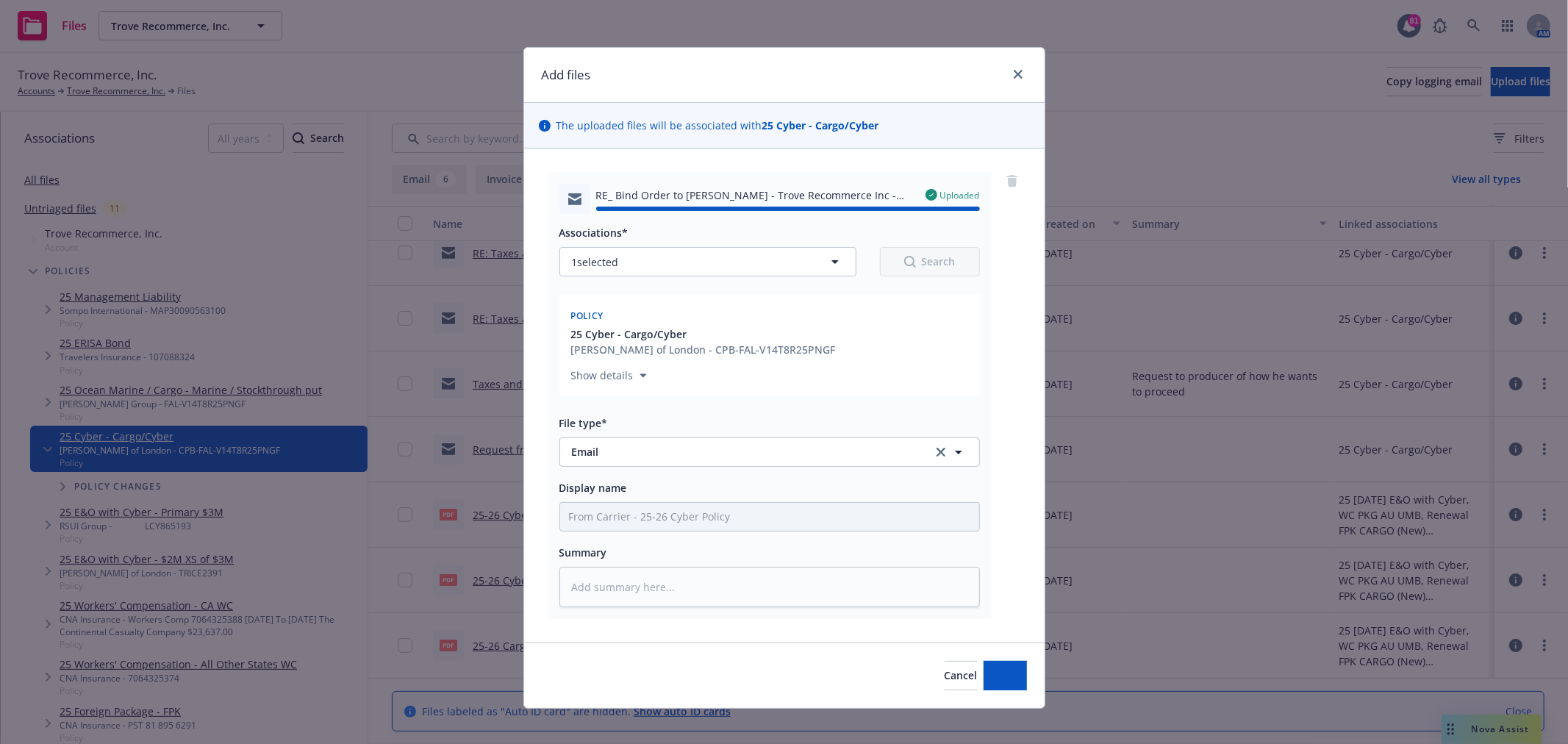
type textarea "x"
